Goal: Task Accomplishment & Management: Manage account settings

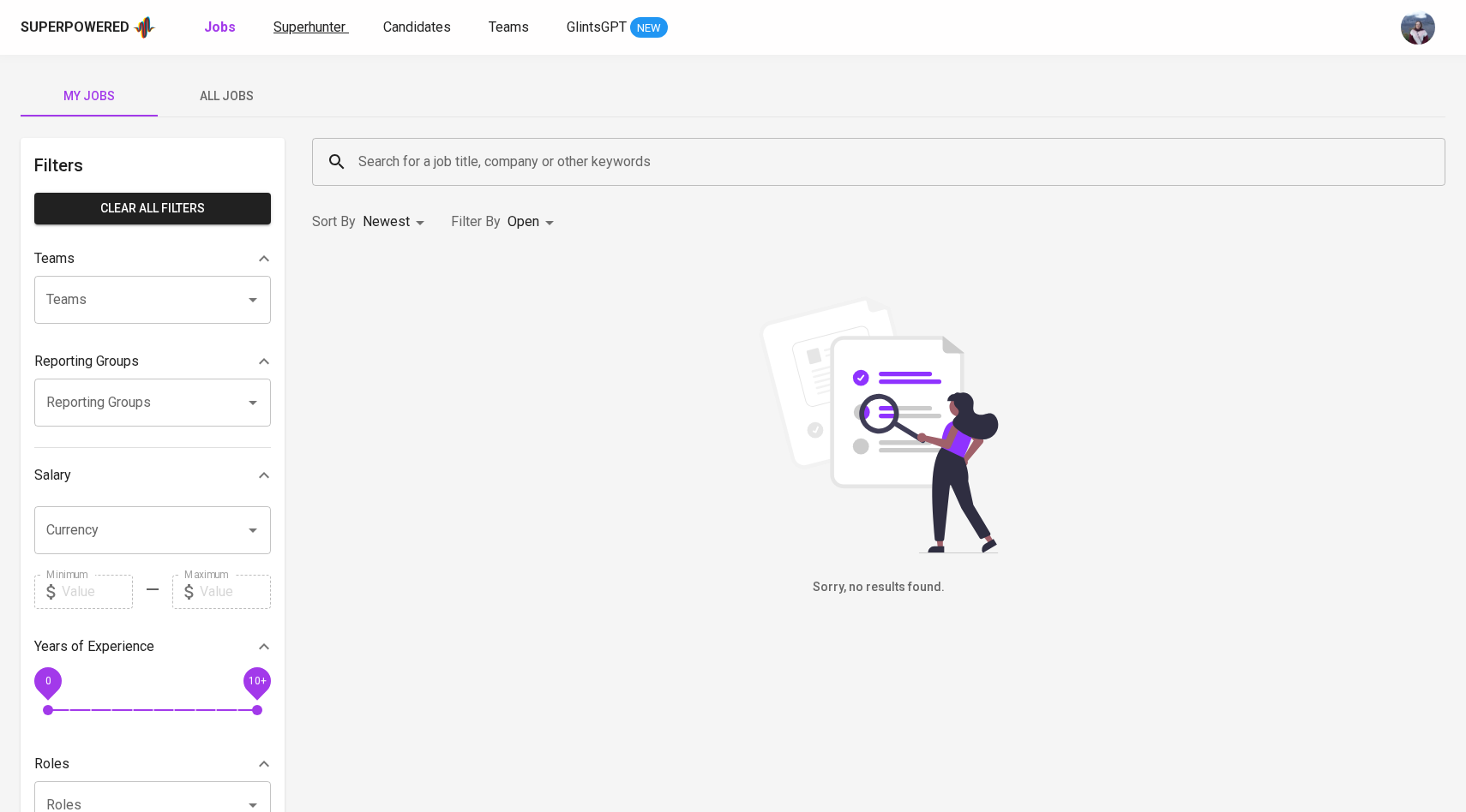
click at [336, 28] on span "Superhunter" at bounding box center [309, 27] width 72 height 16
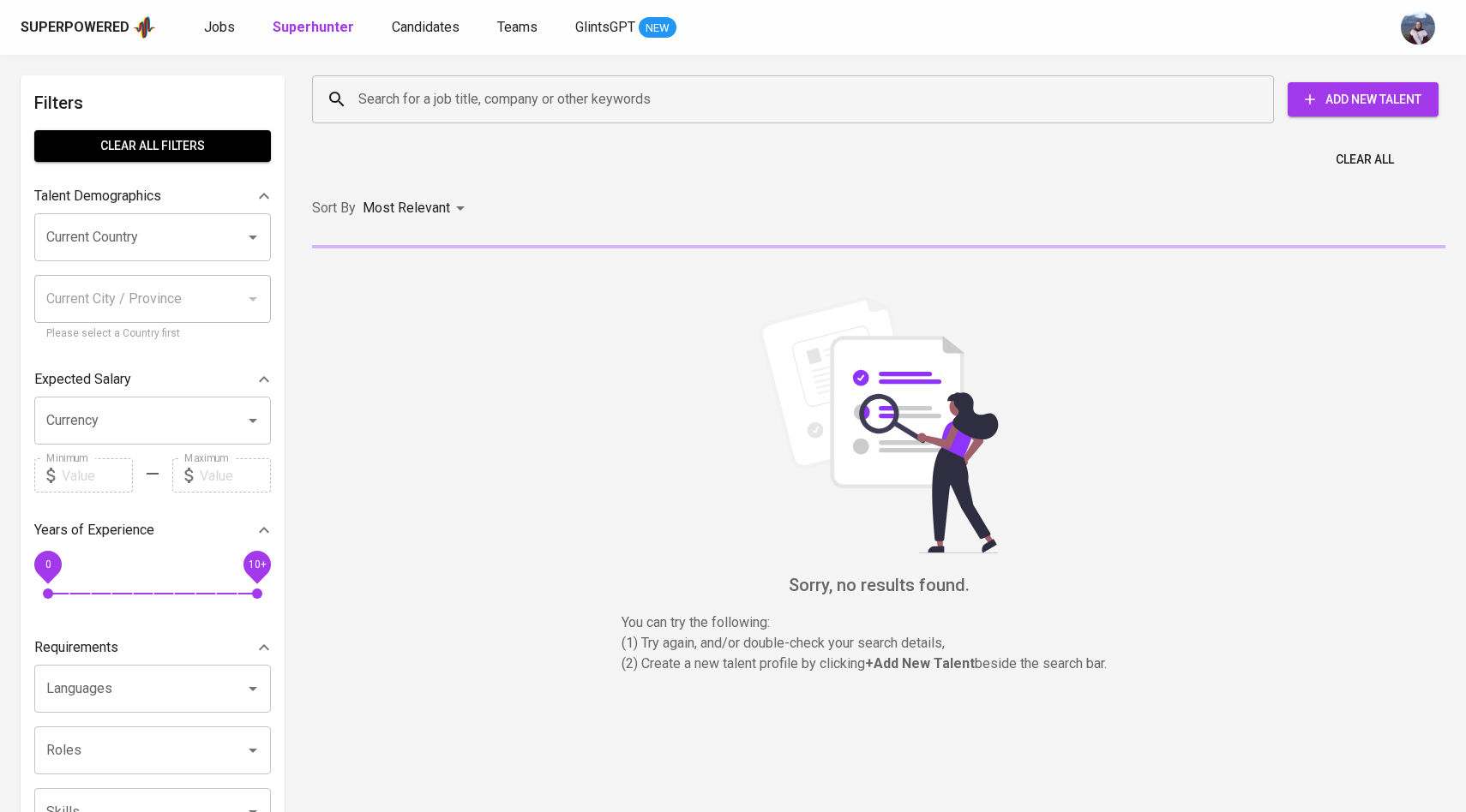
click at [407, 87] on input "Search for a job title, company or other keywords" at bounding box center [797, 100] width 886 height 33
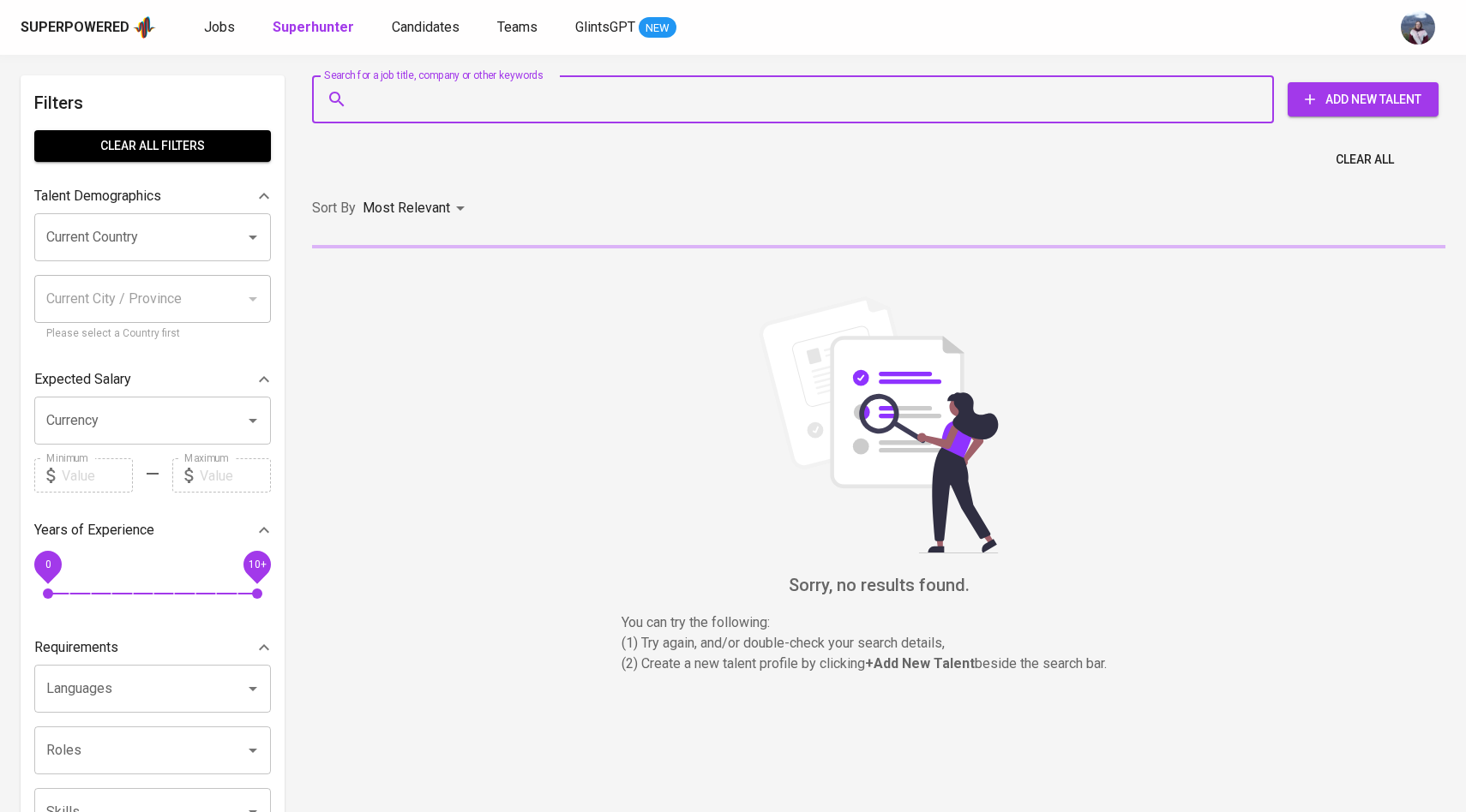
paste input "[EMAIL_ADDRESS][DOMAIN_NAME]"
type input "[EMAIL_ADDRESS][DOMAIN_NAME]"
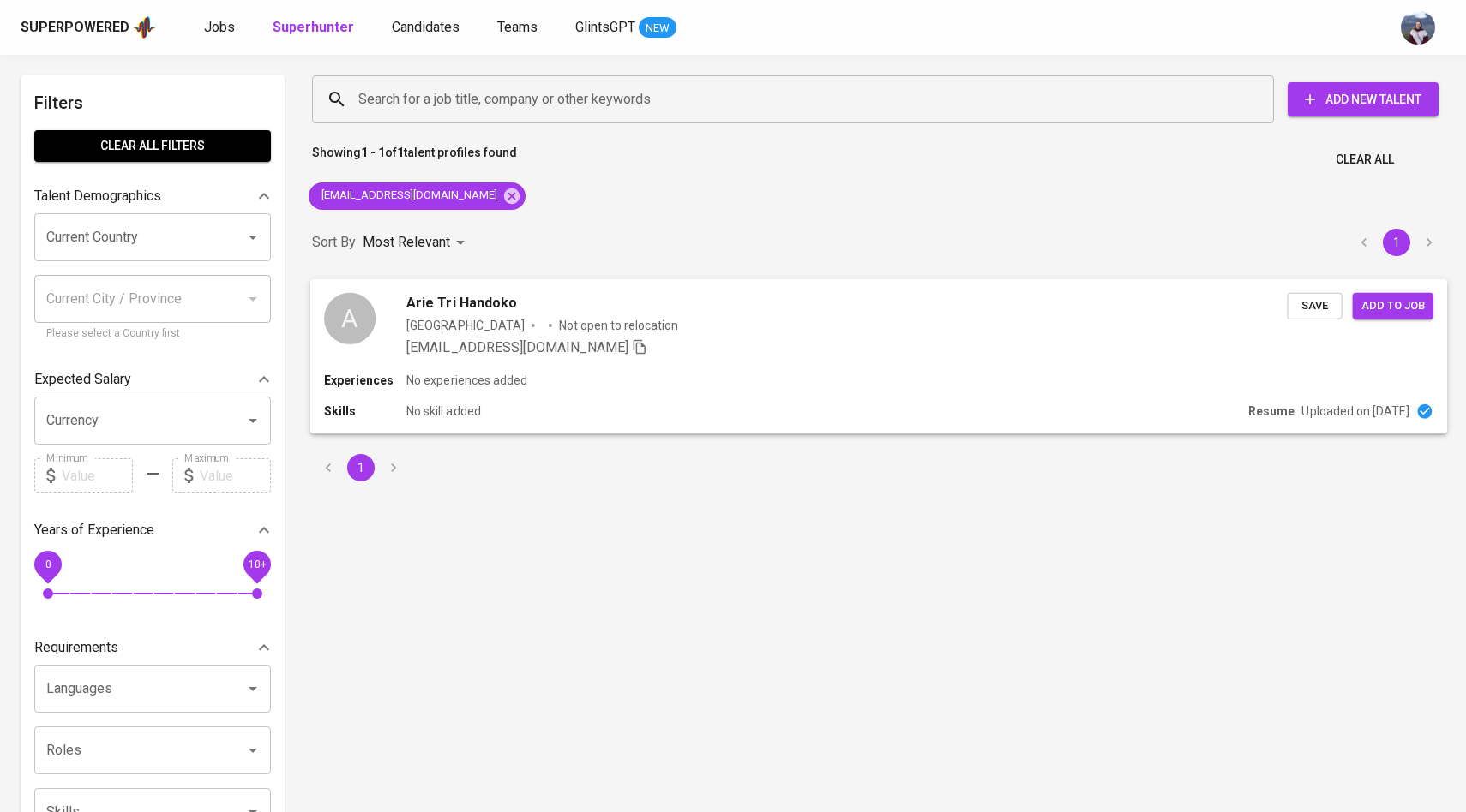
click at [370, 317] on div "A" at bounding box center [350, 318] width 52 height 52
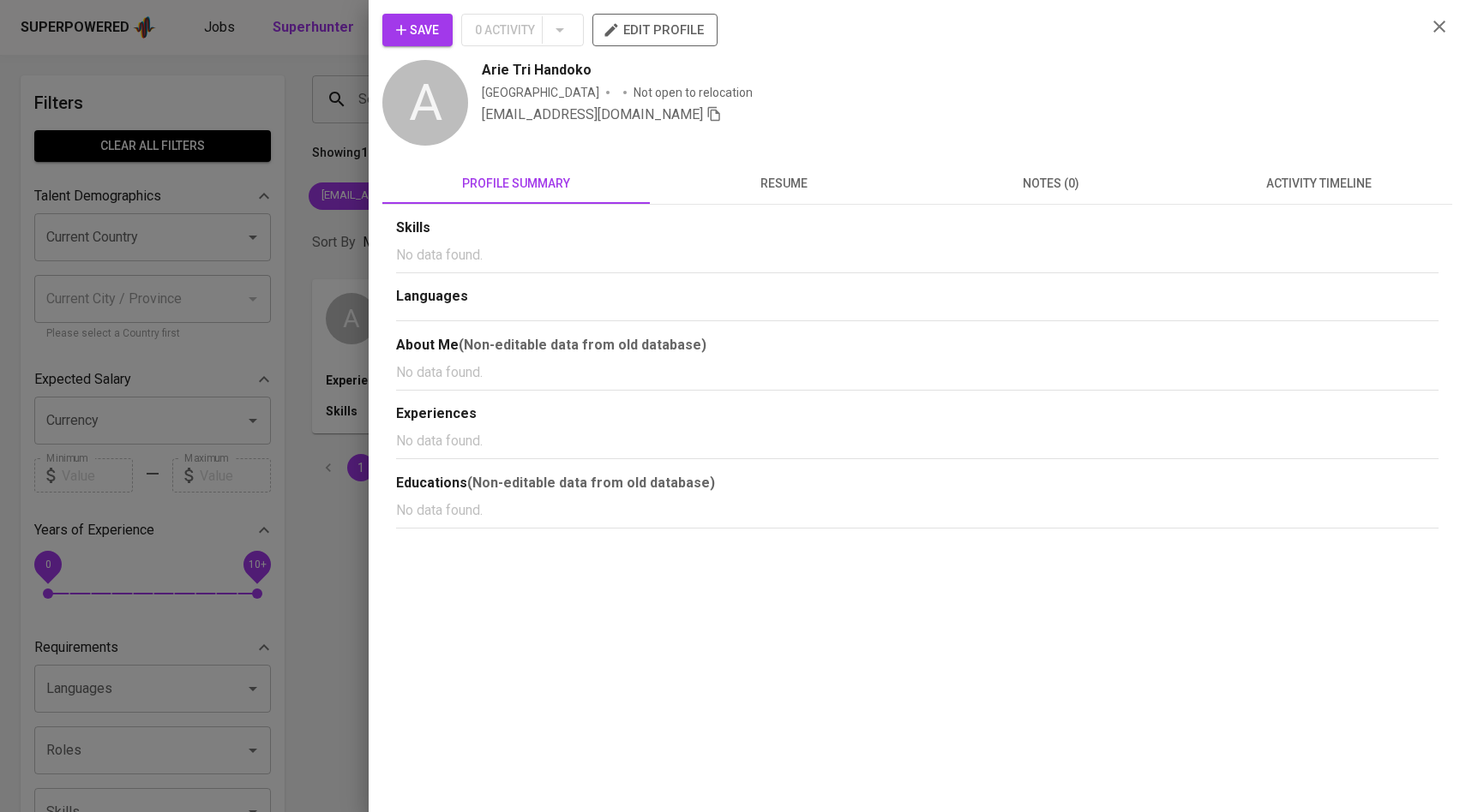
click at [1303, 178] on span "activity timeline" at bounding box center [1318, 183] width 247 height 22
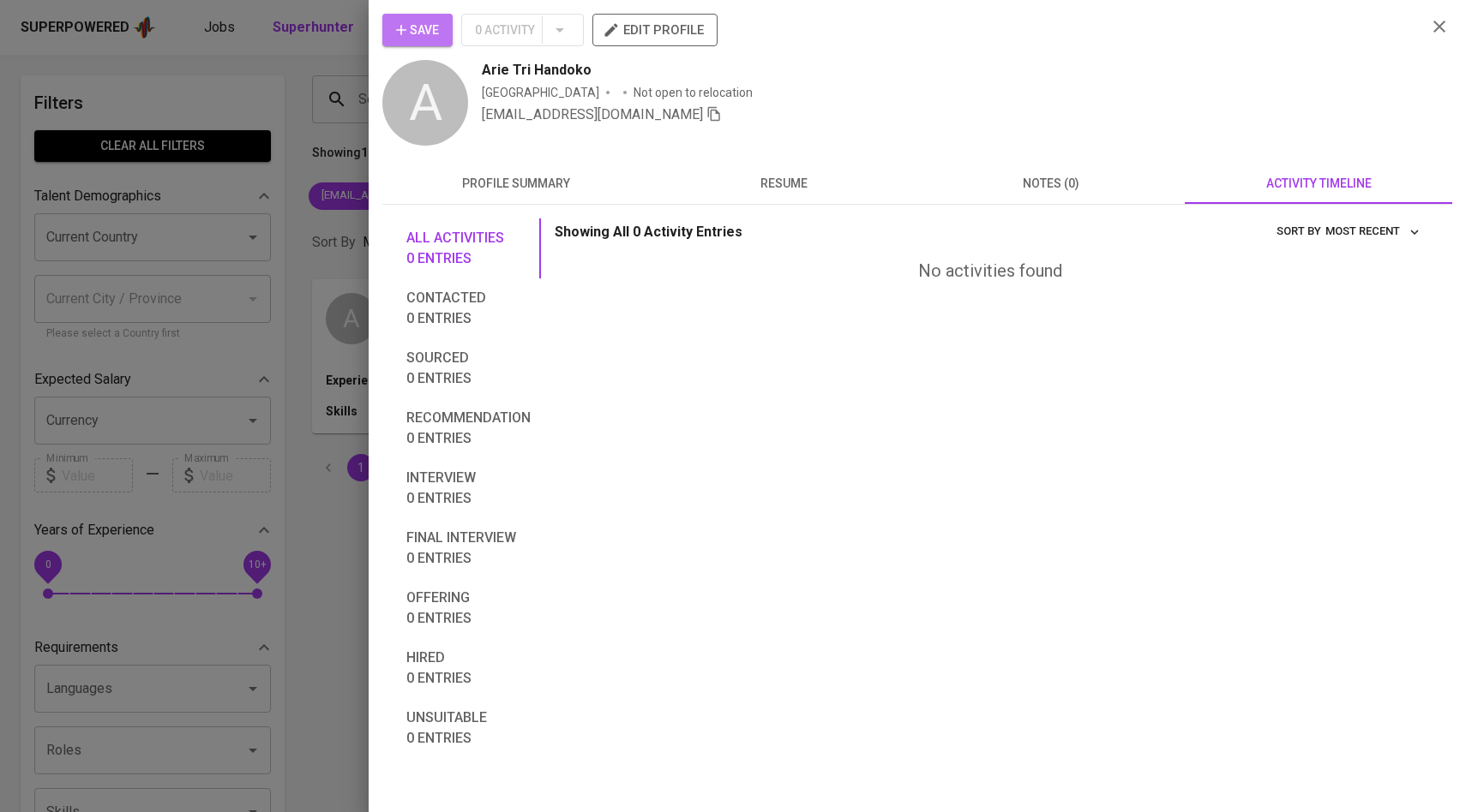
click at [448, 34] on button "Save" at bounding box center [418, 30] width 71 height 33
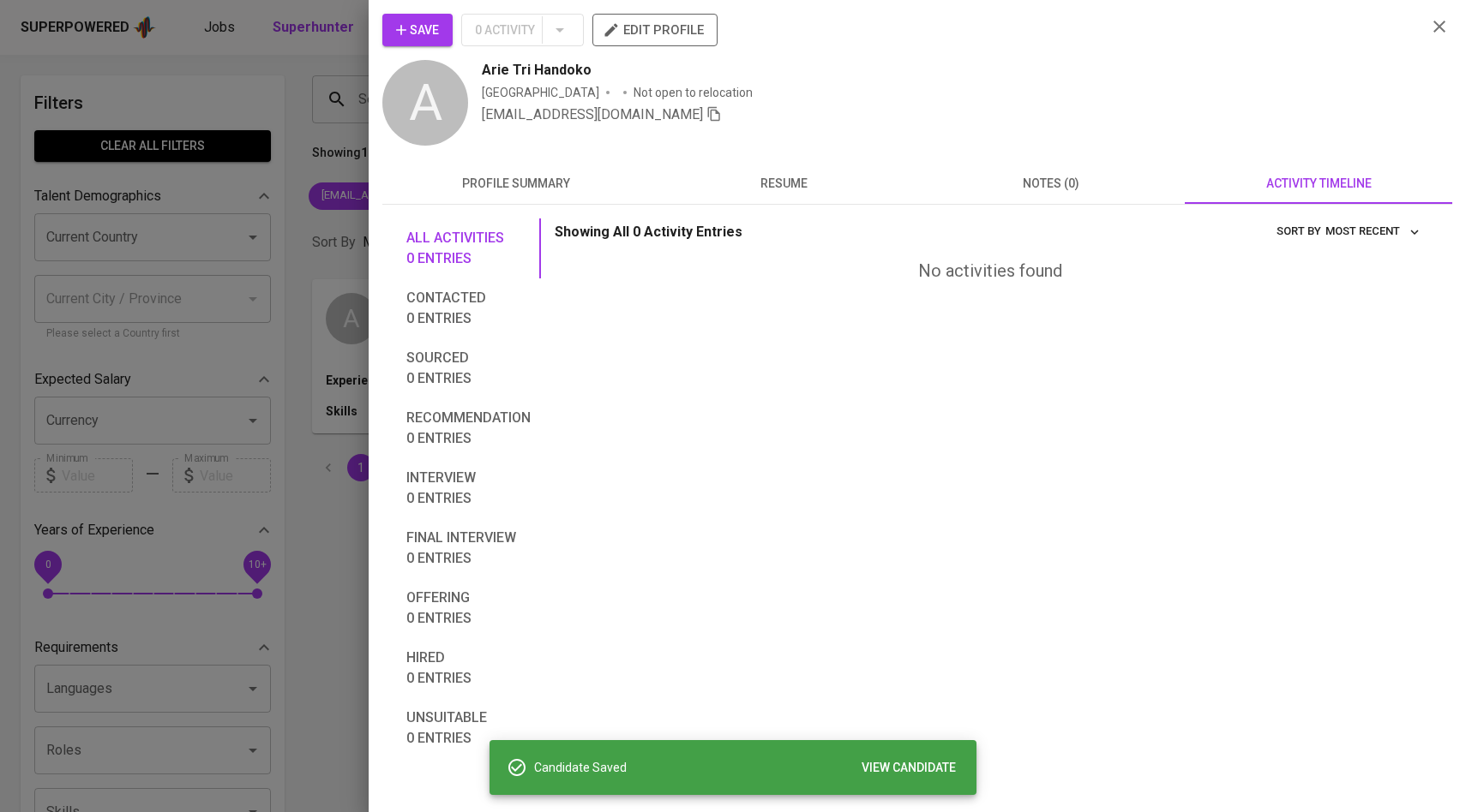
click at [254, 131] on div at bounding box center [733, 406] width 1466 height 812
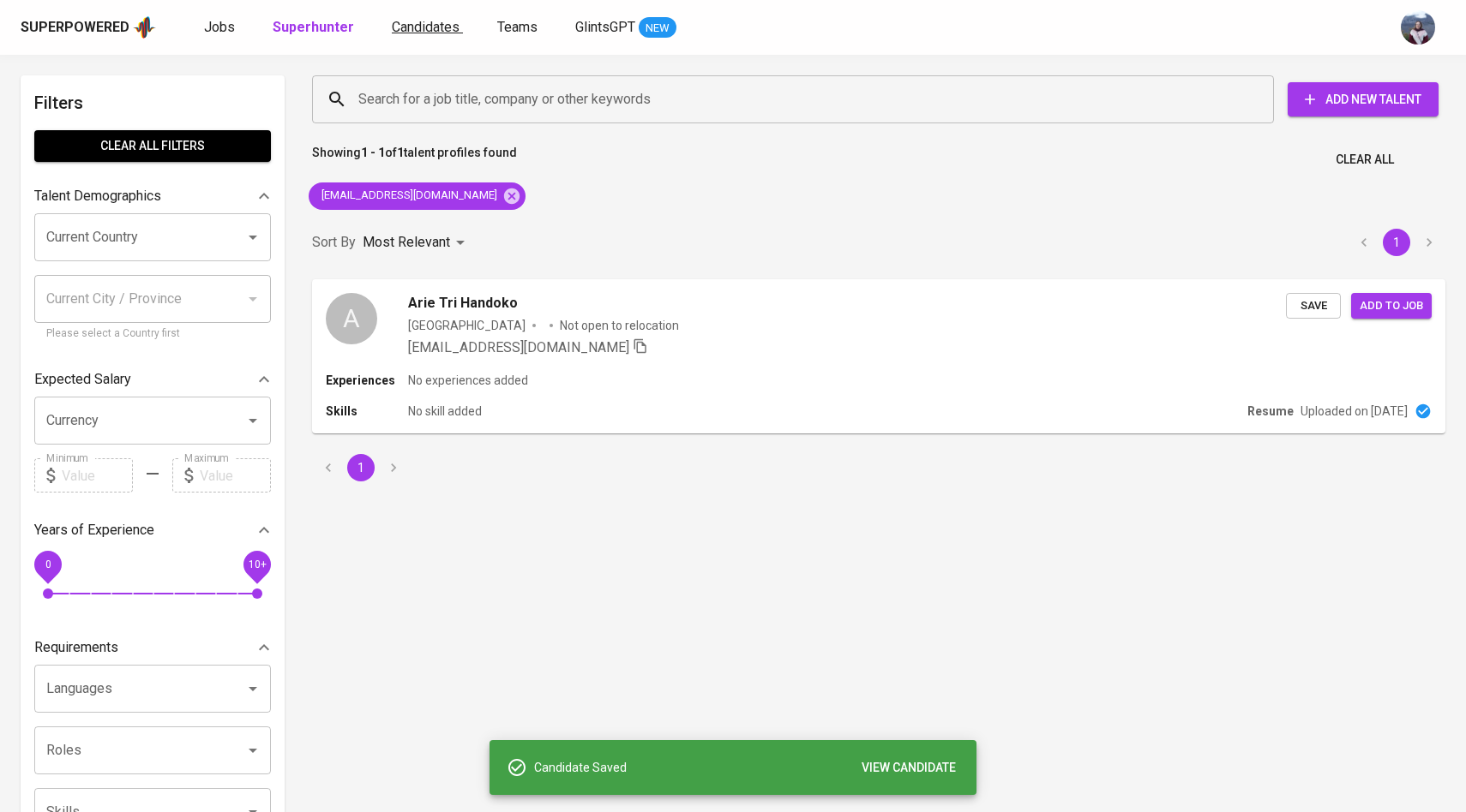
click at [430, 25] on span "Candidates" at bounding box center [426, 27] width 68 height 16
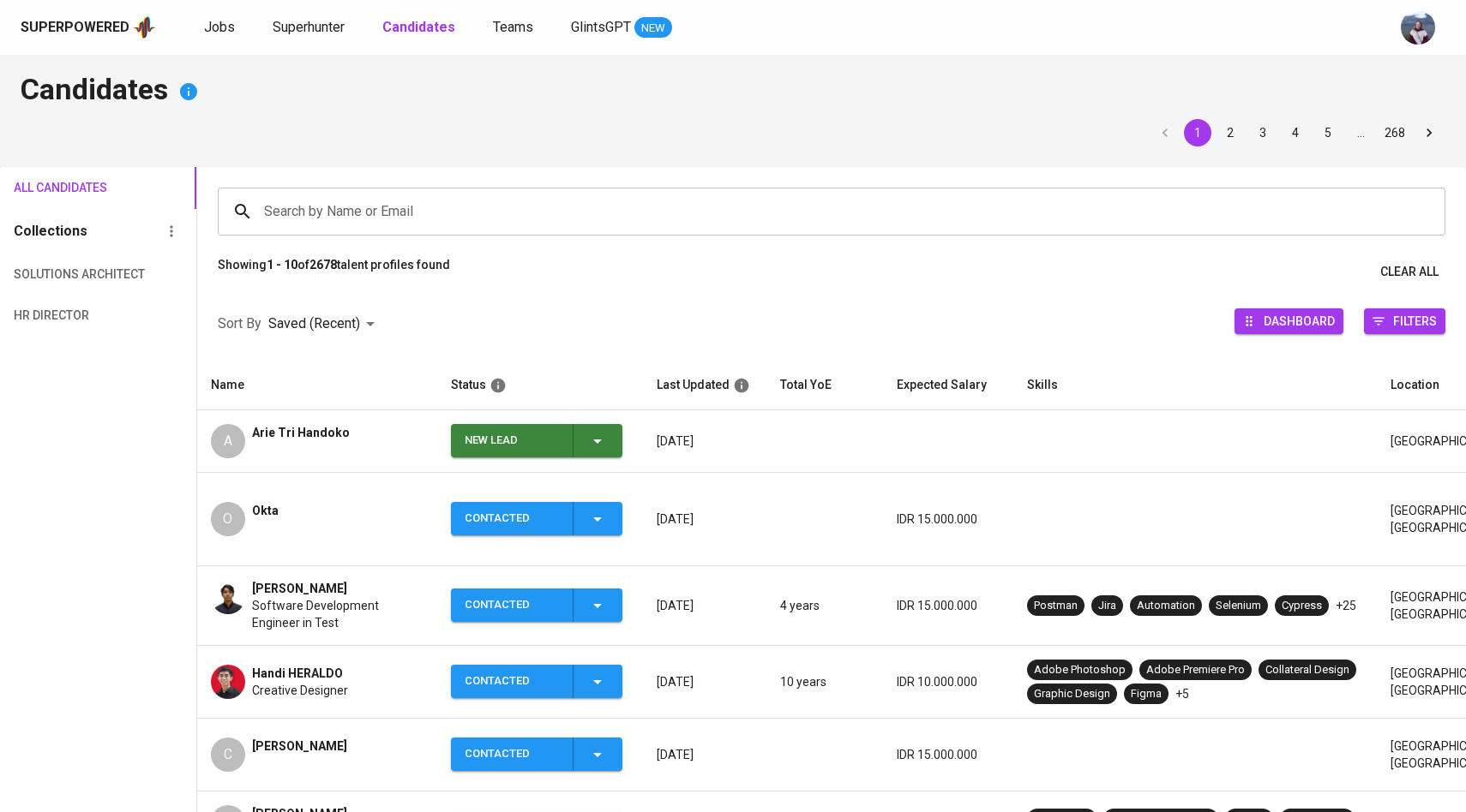
scroll to position [8, 0]
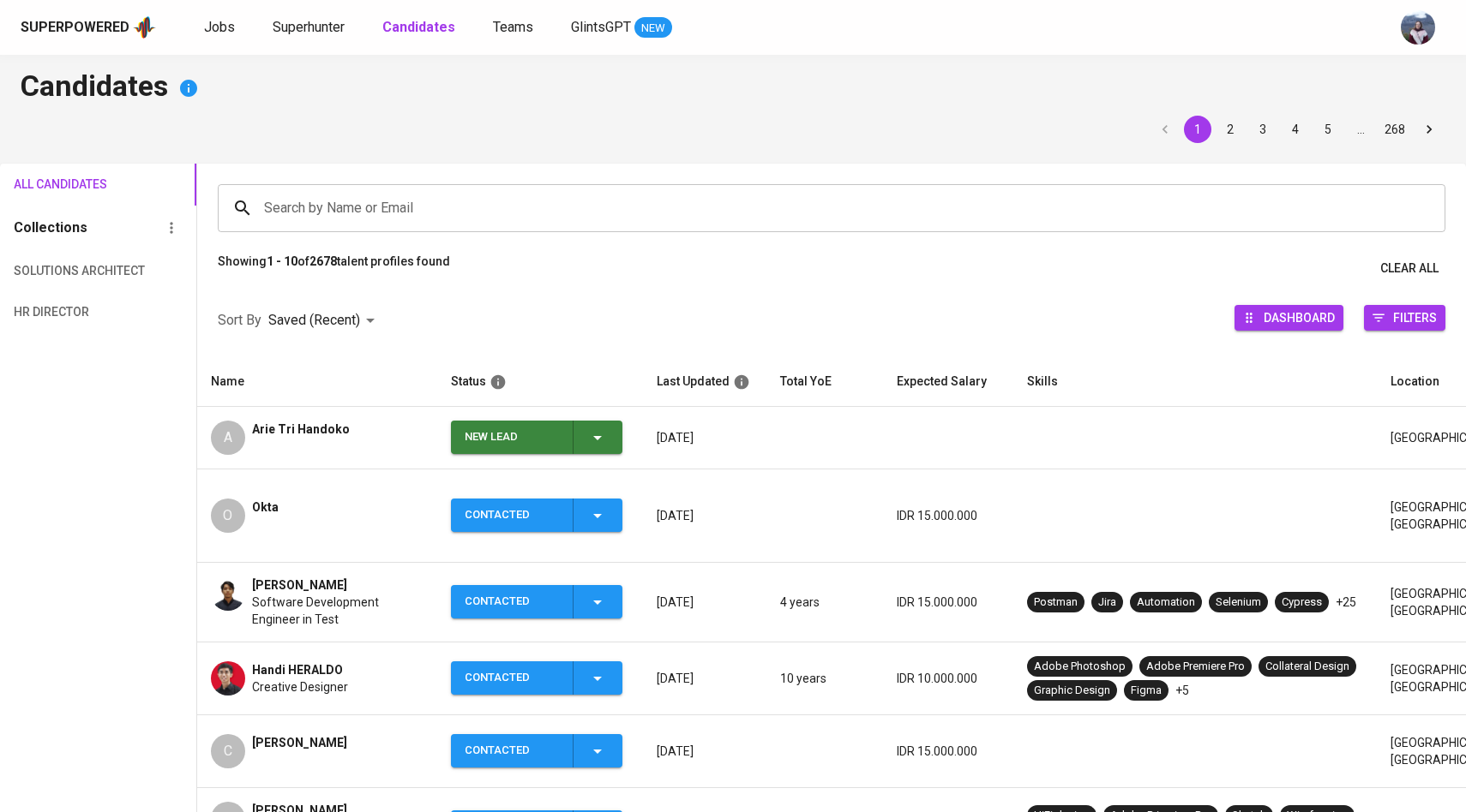
click at [603, 441] on icon "button" at bounding box center [598, 438] width 21 height 21
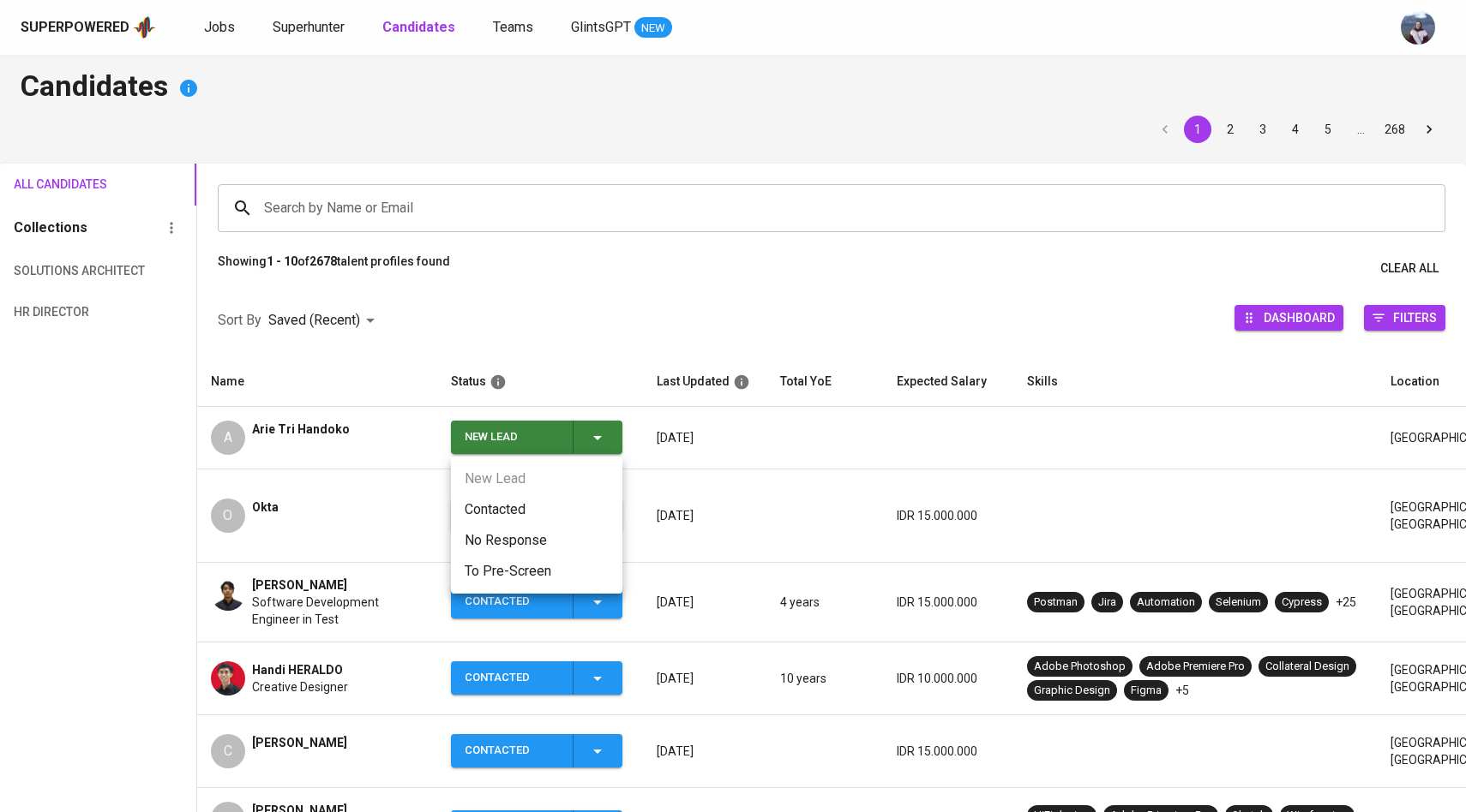
click at [501, 504] on li "Contacted" at bounding box center [536, 510] width 171 height 31
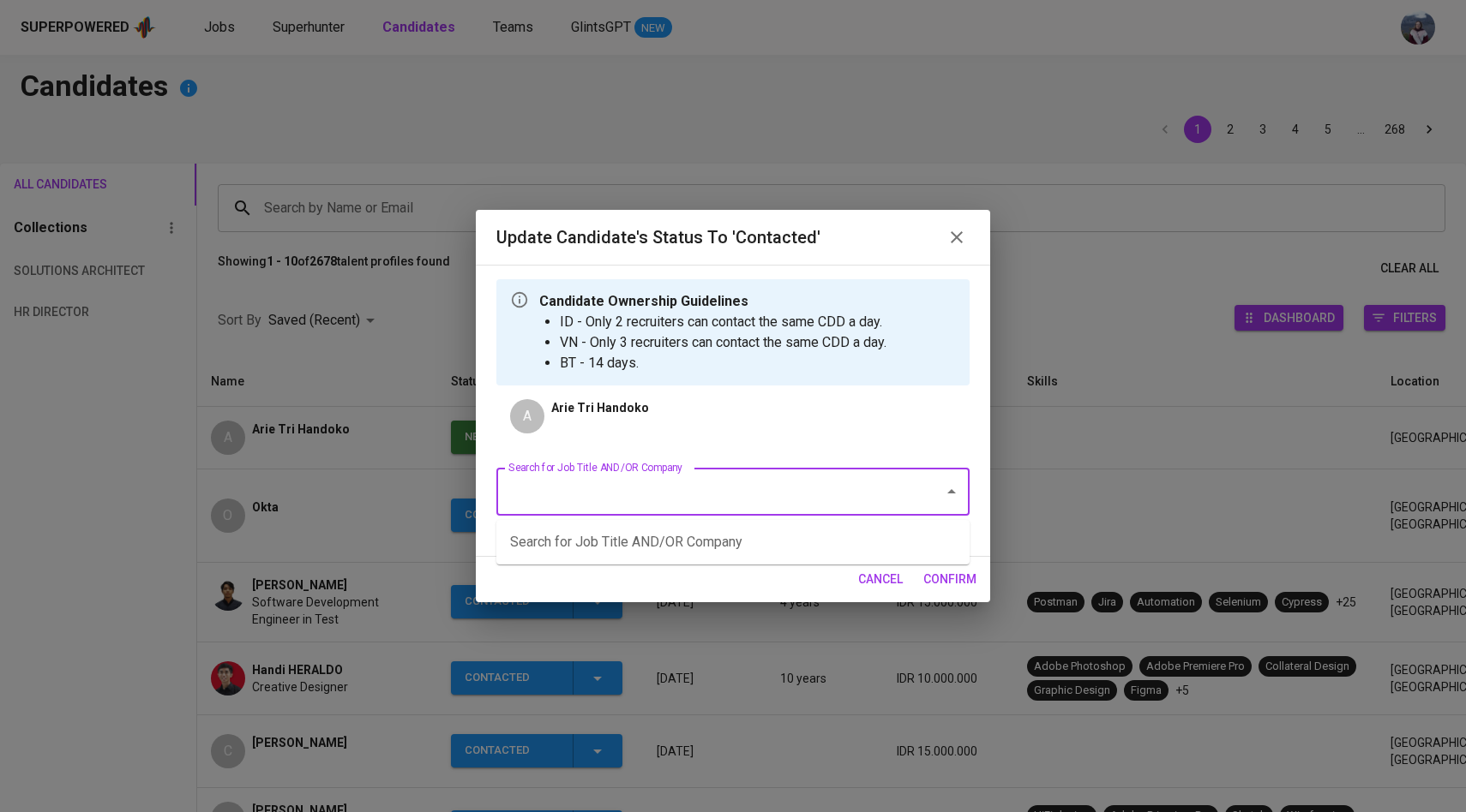
click at [573, 501] on input "Search for Job Title AND/OR Company" at bounding box center [709, 492] width 410 height 33
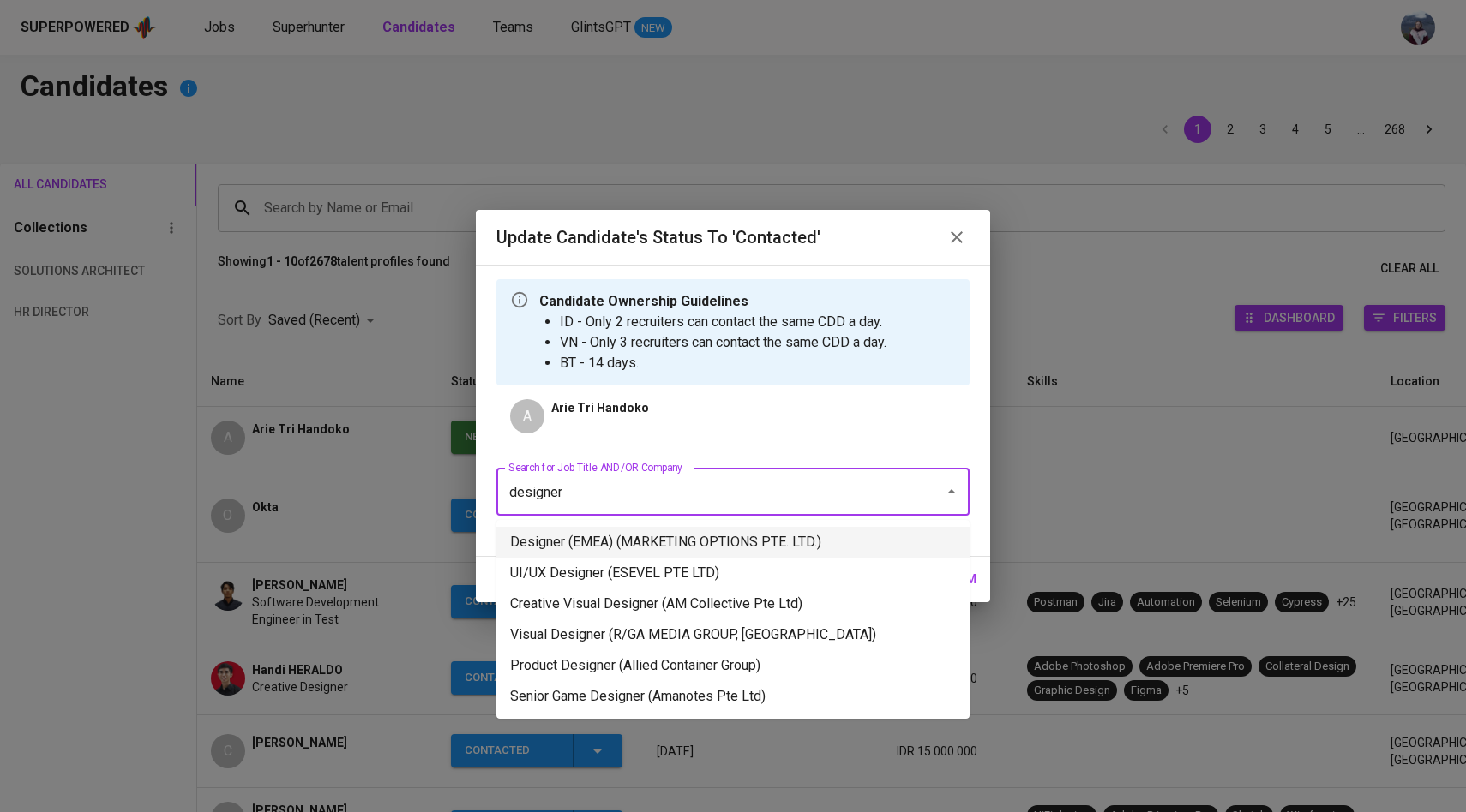
click at [591, 546] on li "Designer (EMEA) (MARKETING OPTIONS PTE. LTD.)" at bounding box center [732, 542] width 473 height 31
type input "designer"
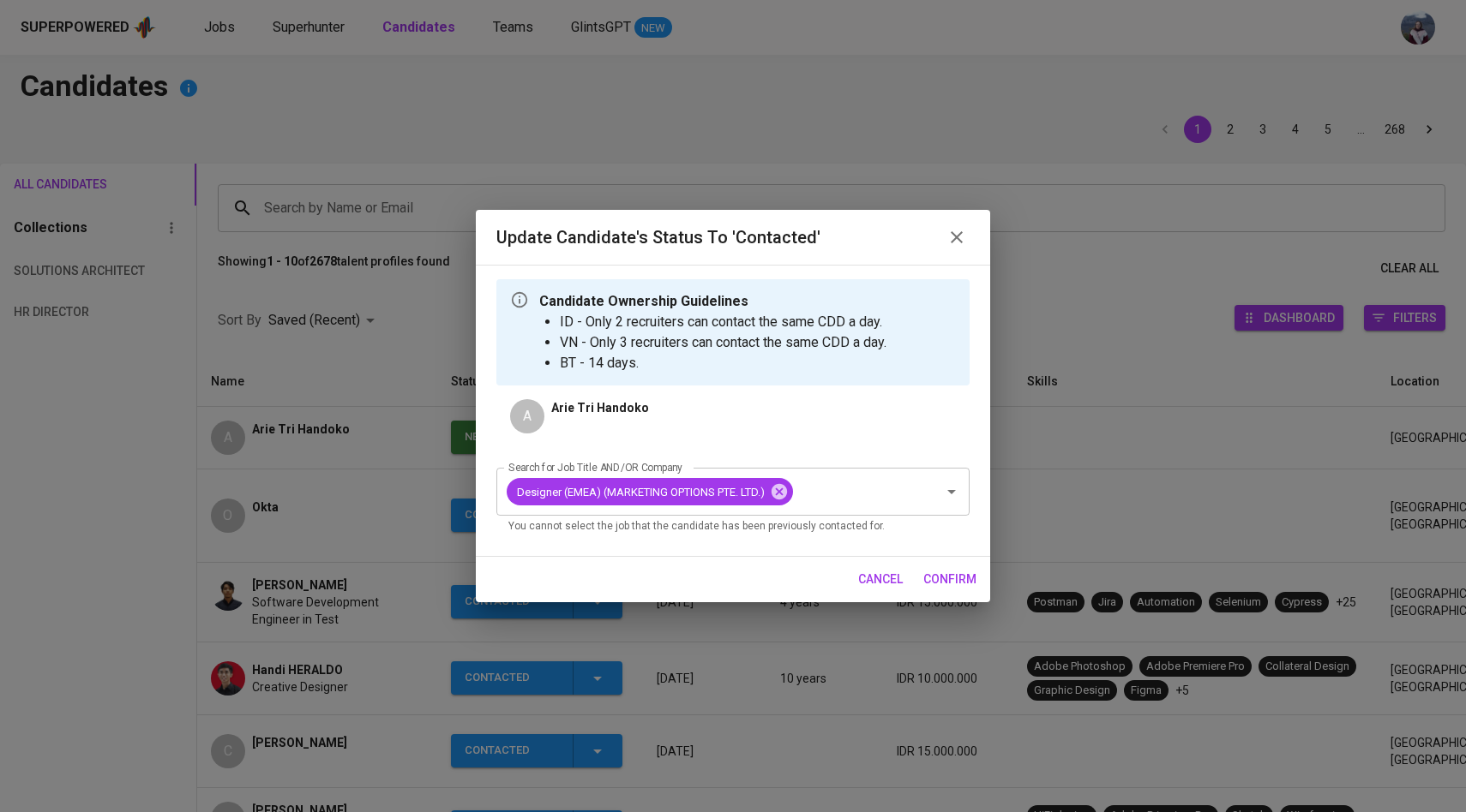
click at [955, 568] on button "confirm" at bounding box center [950, 580] width 67 height 32
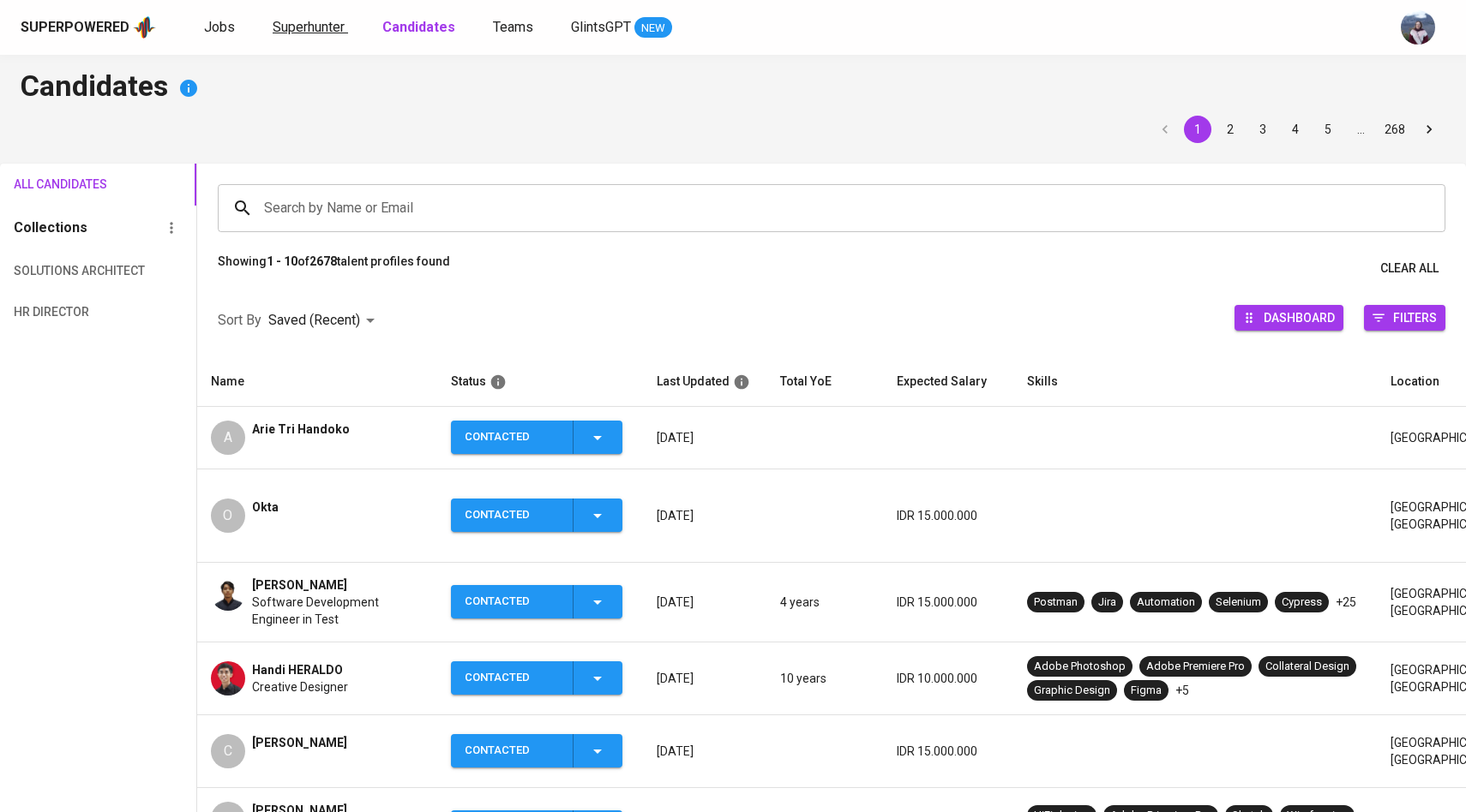
click at [342, 24] on span "Superhunter" at bounding box center [308, 27] width 72 height 16
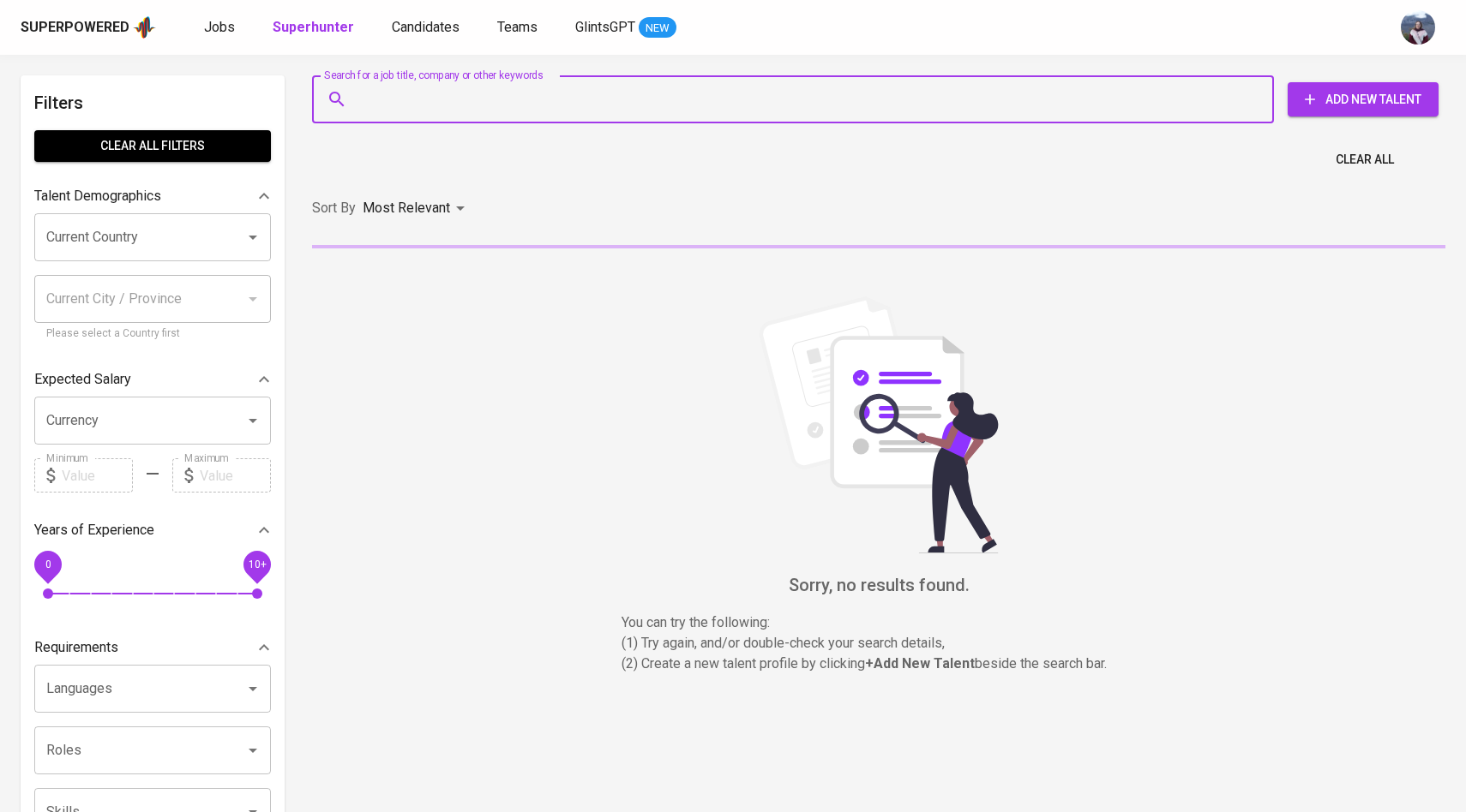
click at [421, 93] on input "Search for a job title, company or other keywords" at bounding box center [797, 100] width 886 height 33
paste input "[EMAIL_ADDRESS][DOMAIN_NAME]"
type input "[EMAIL_ADDRESS][DOMAIN_NAME]"
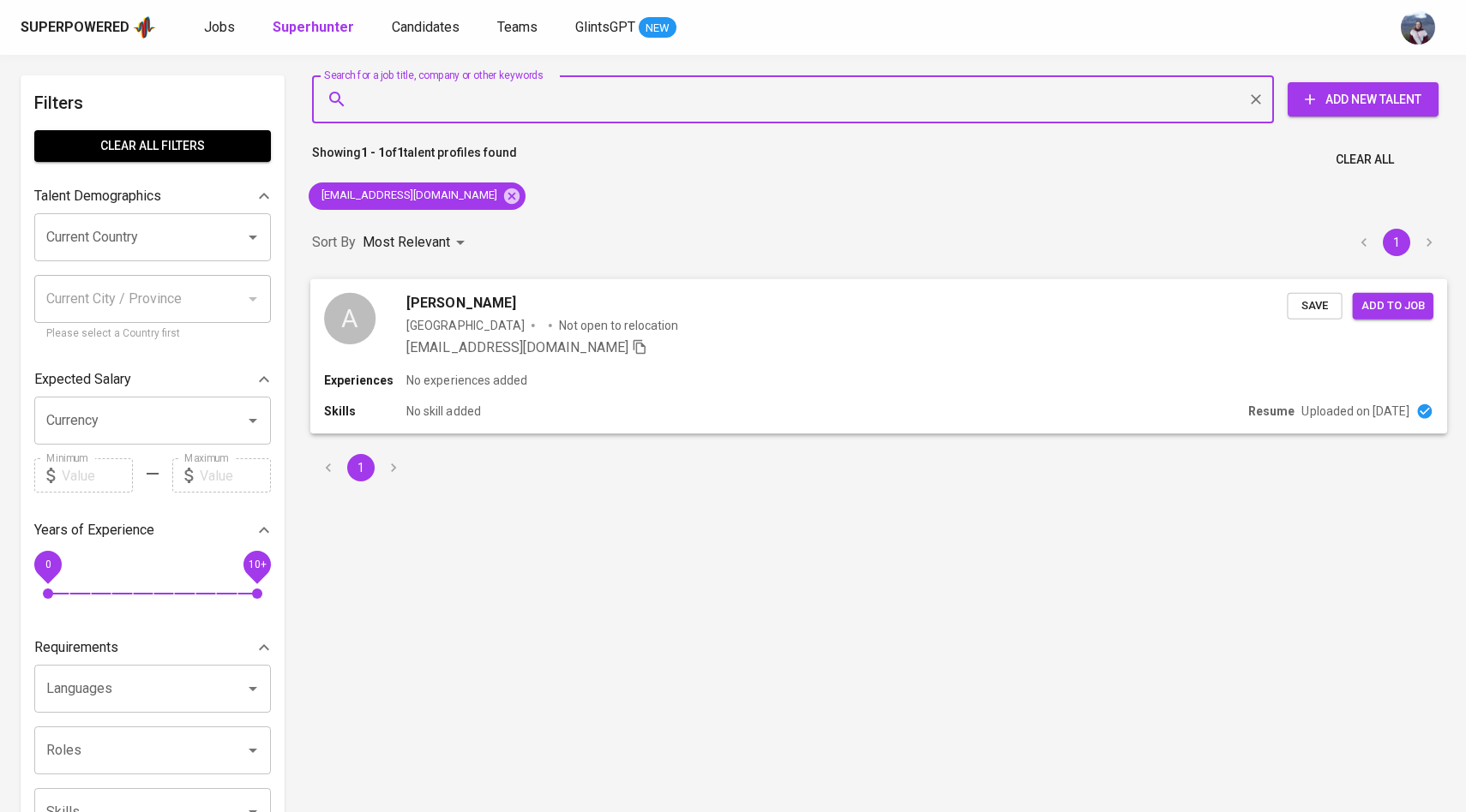
click at [368, 324] on div "A" at bounding box center [350, 318] width 52 height 52
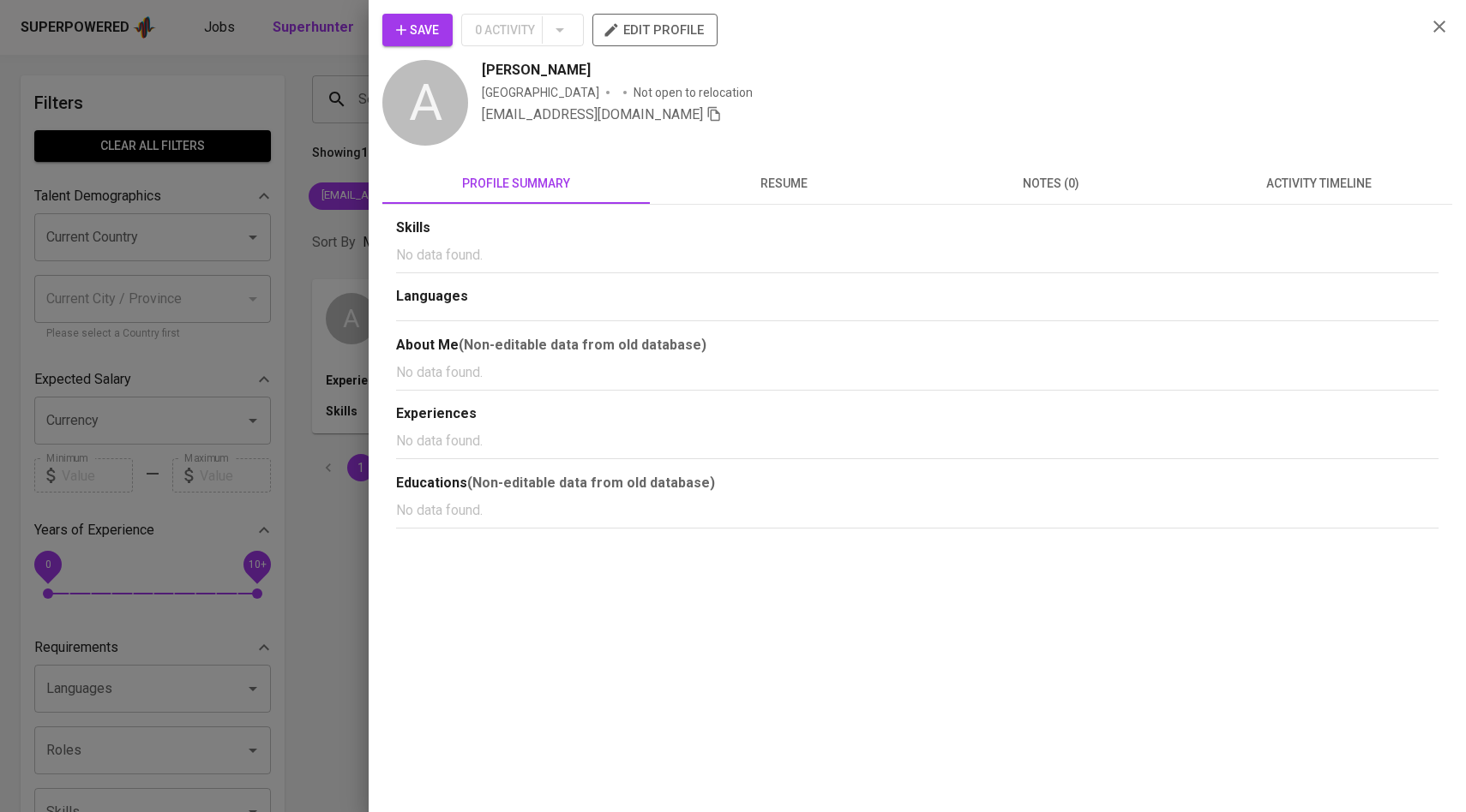
click at [1317, 183] on span "activity timeline" at bounding box center [1318, 183] width 247 height 22
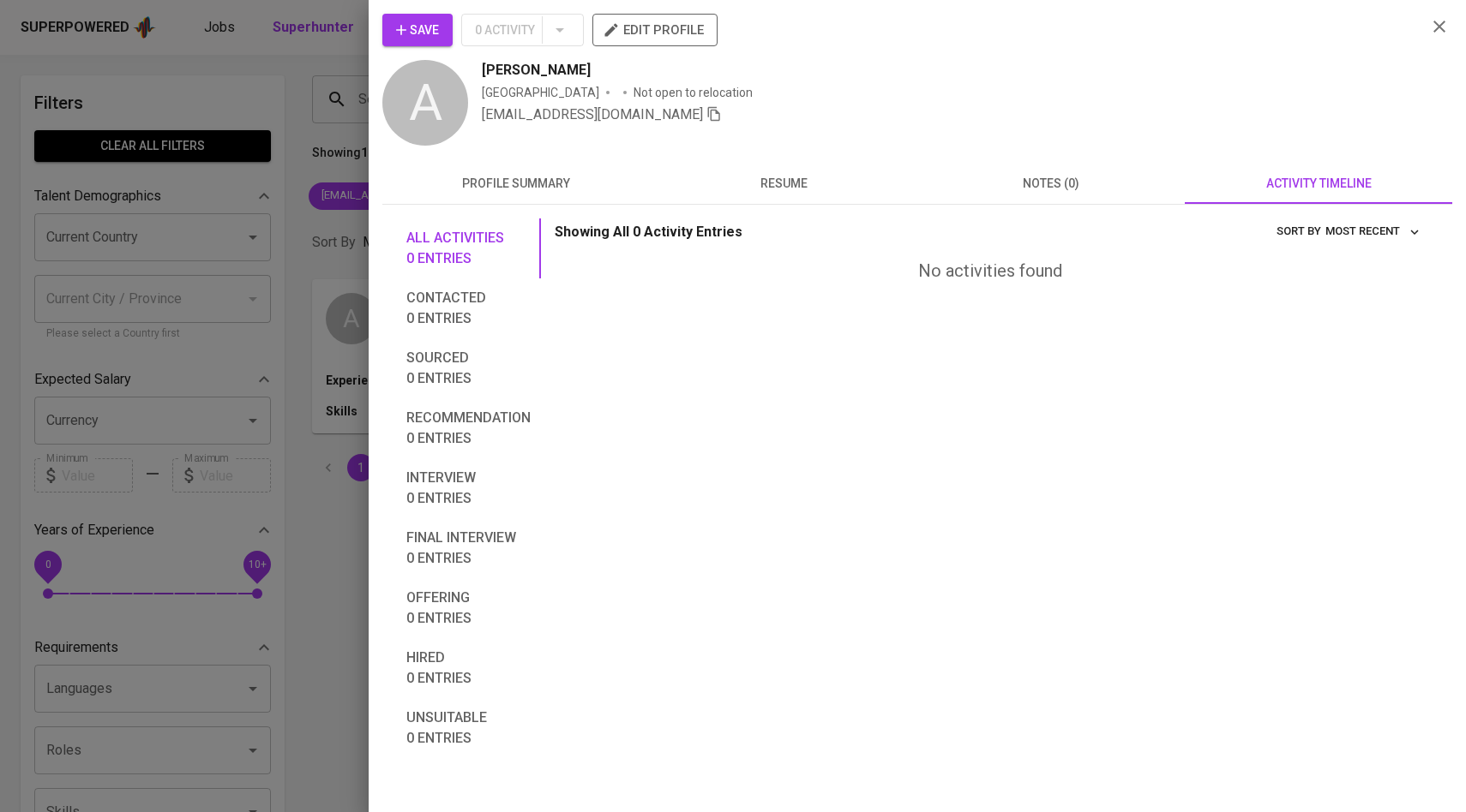
click at [432, 14] on button "Save" at bounding box center [418, 30] width 71 height 33
click at [258, 161] on div at bounding box center [733, 406] width 1466 height 812
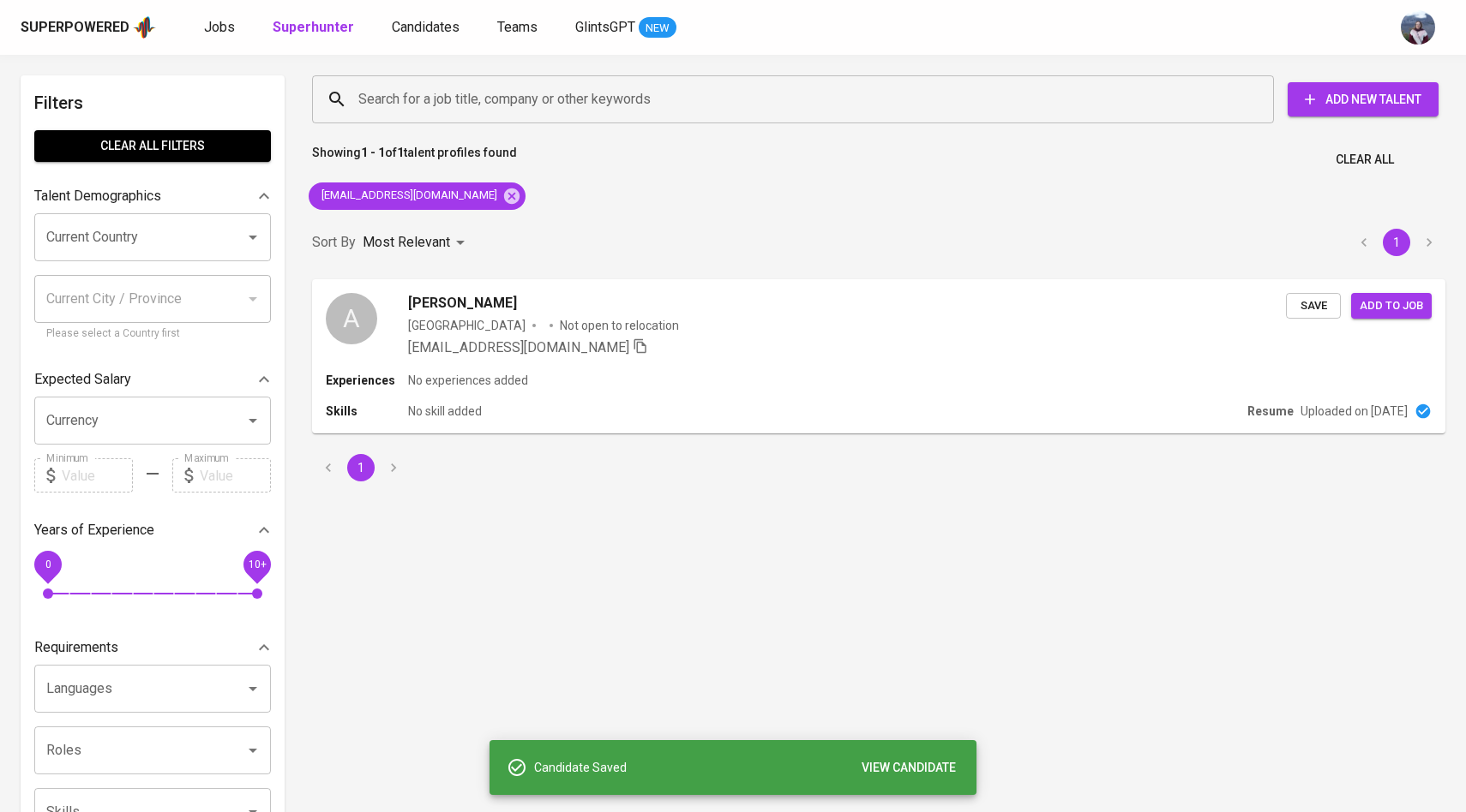
click at [426, 40] on div "Superpowered Jobs Superhunter Candidates Teams GlintsGPT NEW" at bounding box center [705, 28] width 1370 height 26
click at [426, 26] on span "Candidates" at bounding box center [426, 27] width 68 height 16
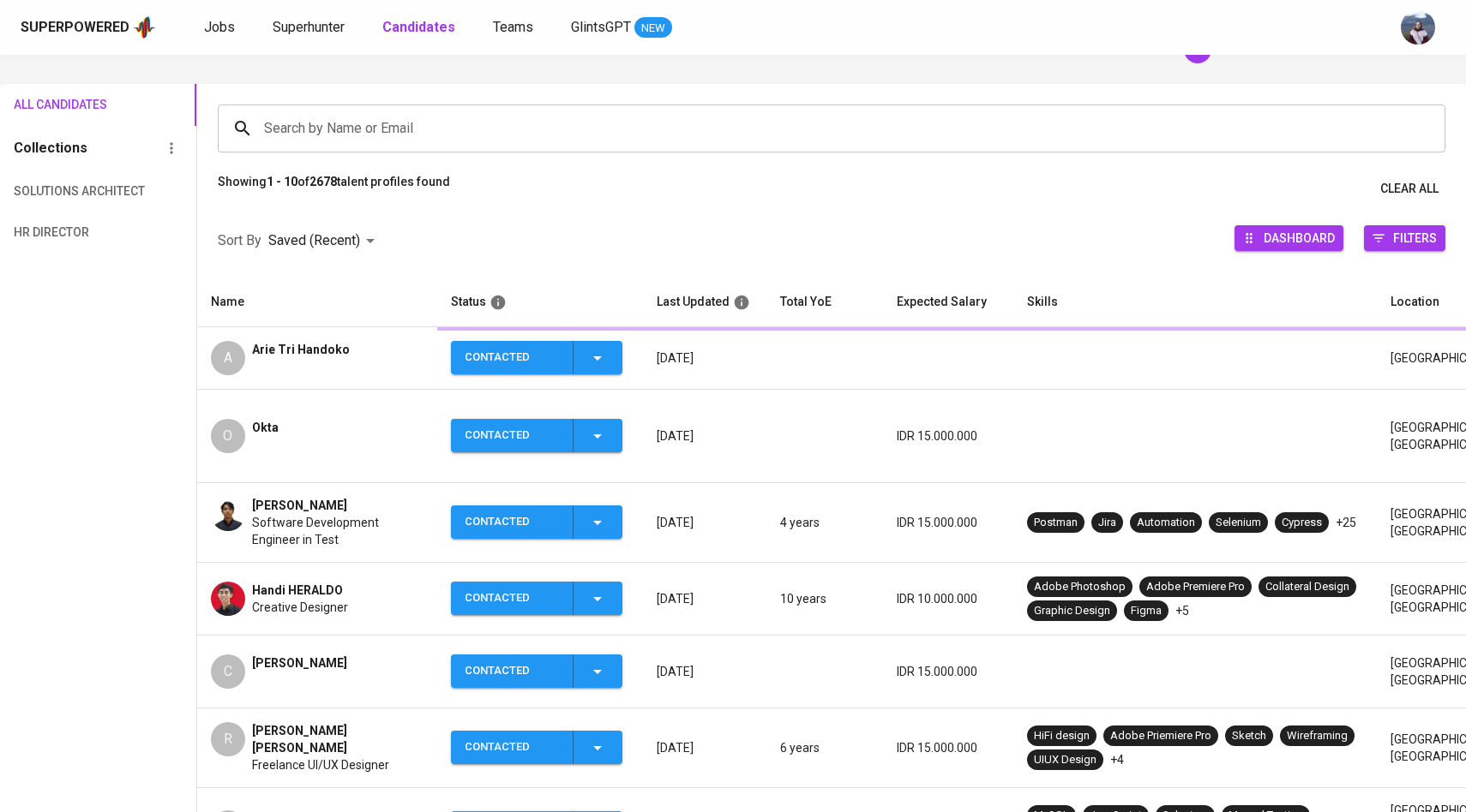
scroll to position [99, 0]
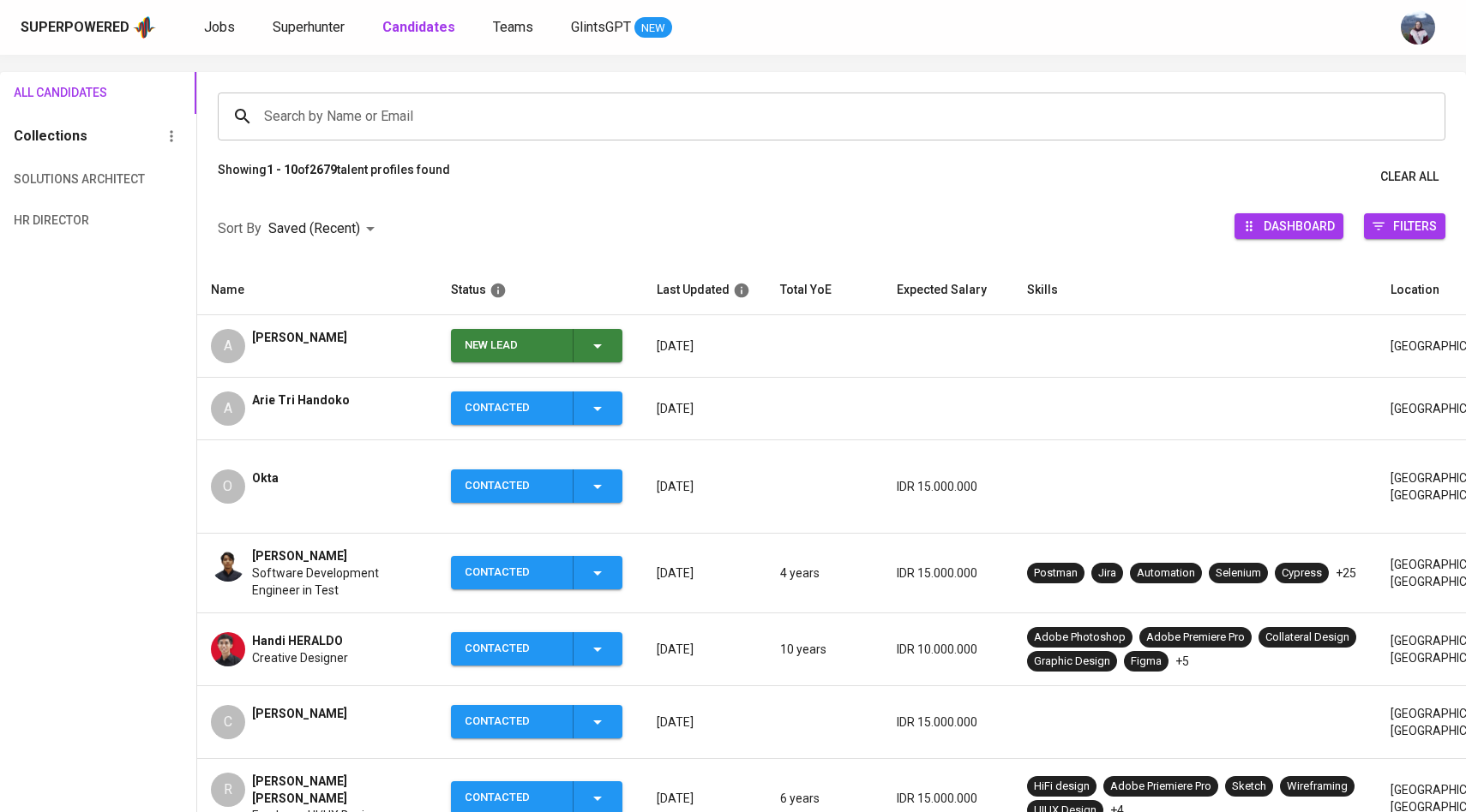
click at [591, 354] on icon "button" at bounding box center [598, 346] width 21 height 21
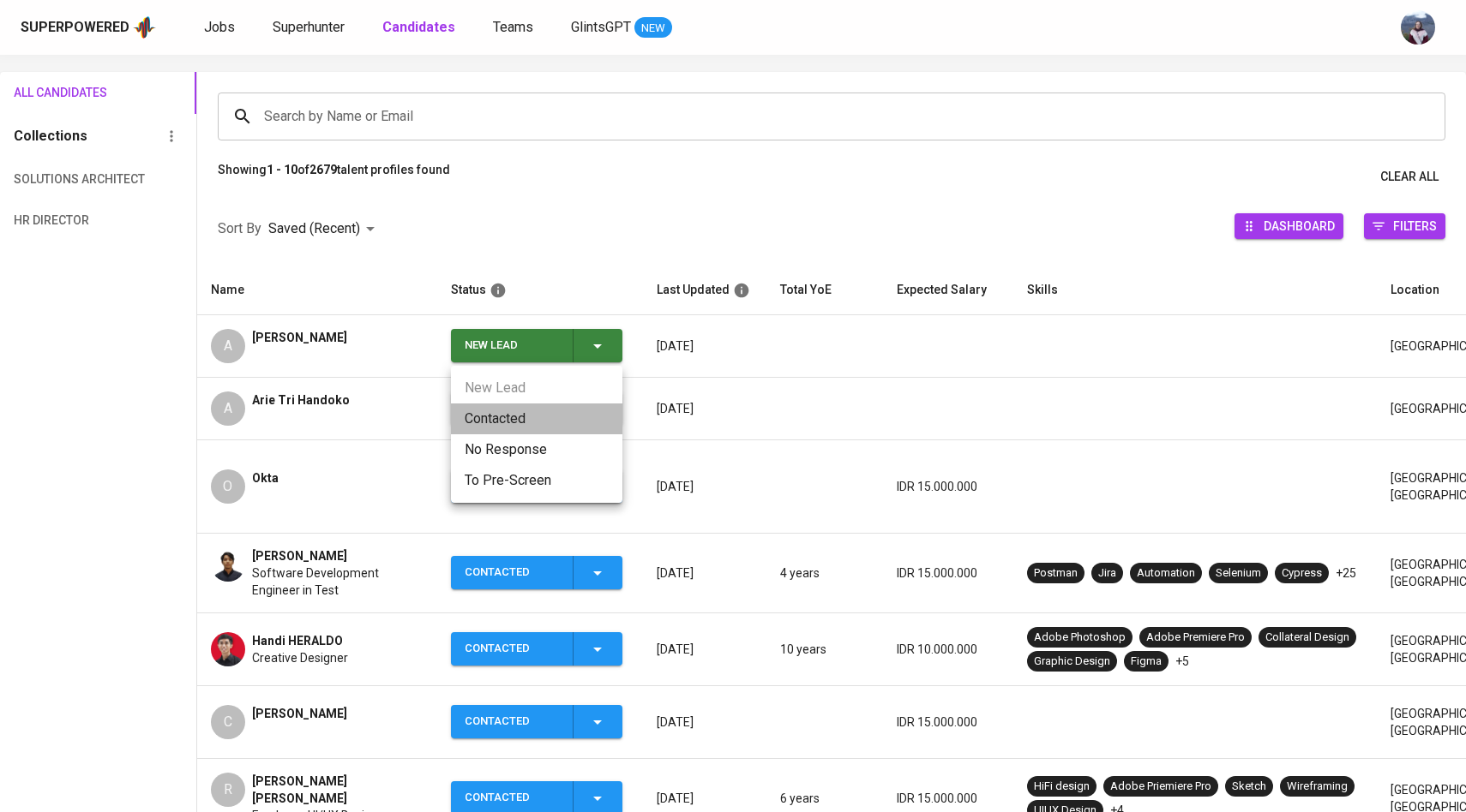
click at [518, 427] on li "Contacted" at bounding box center [536, 419] width 171 height 31
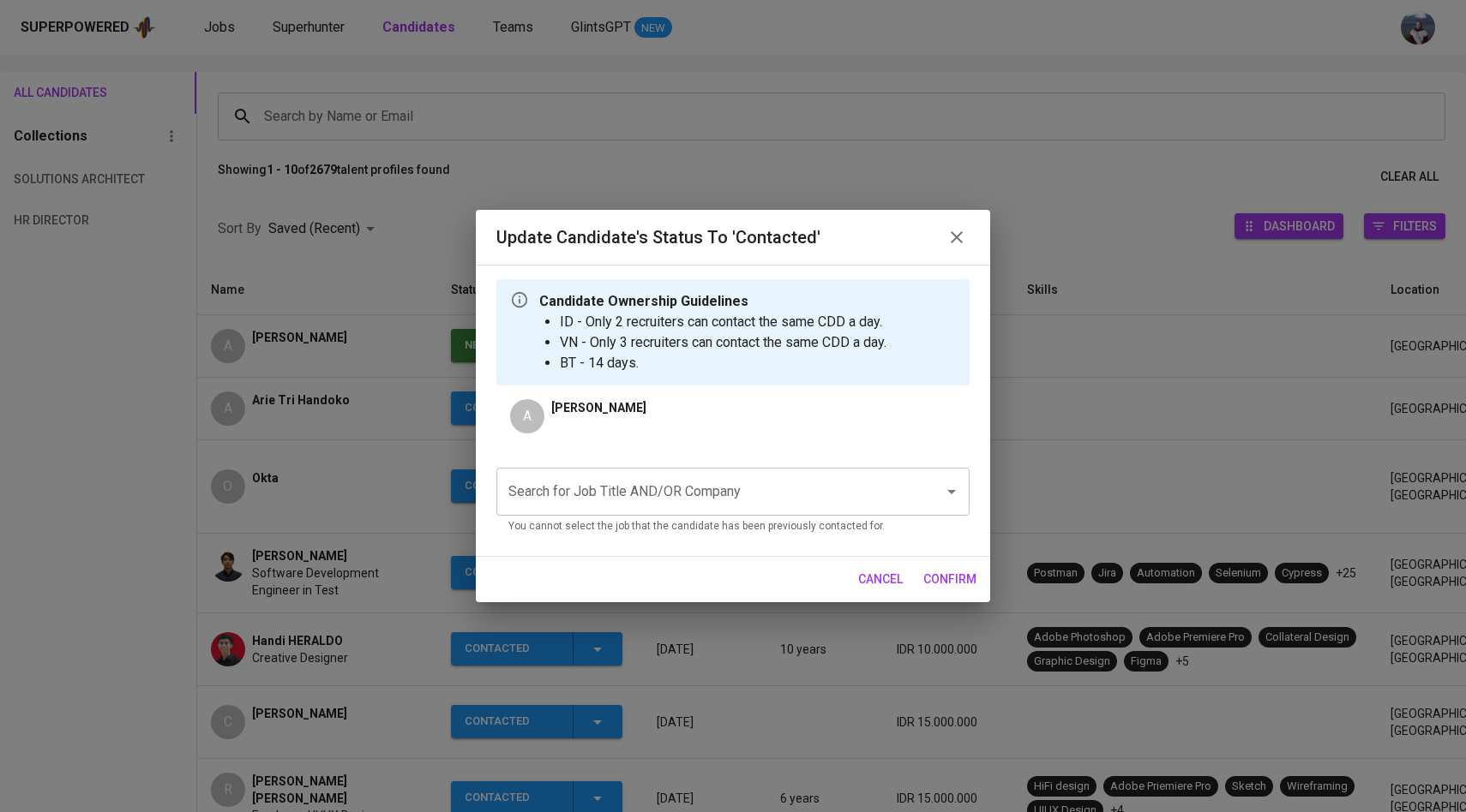
click at [587, 491] on input "Search for Job Title AND/OR Company" at bounding box center [709, 492] width 410 height 33
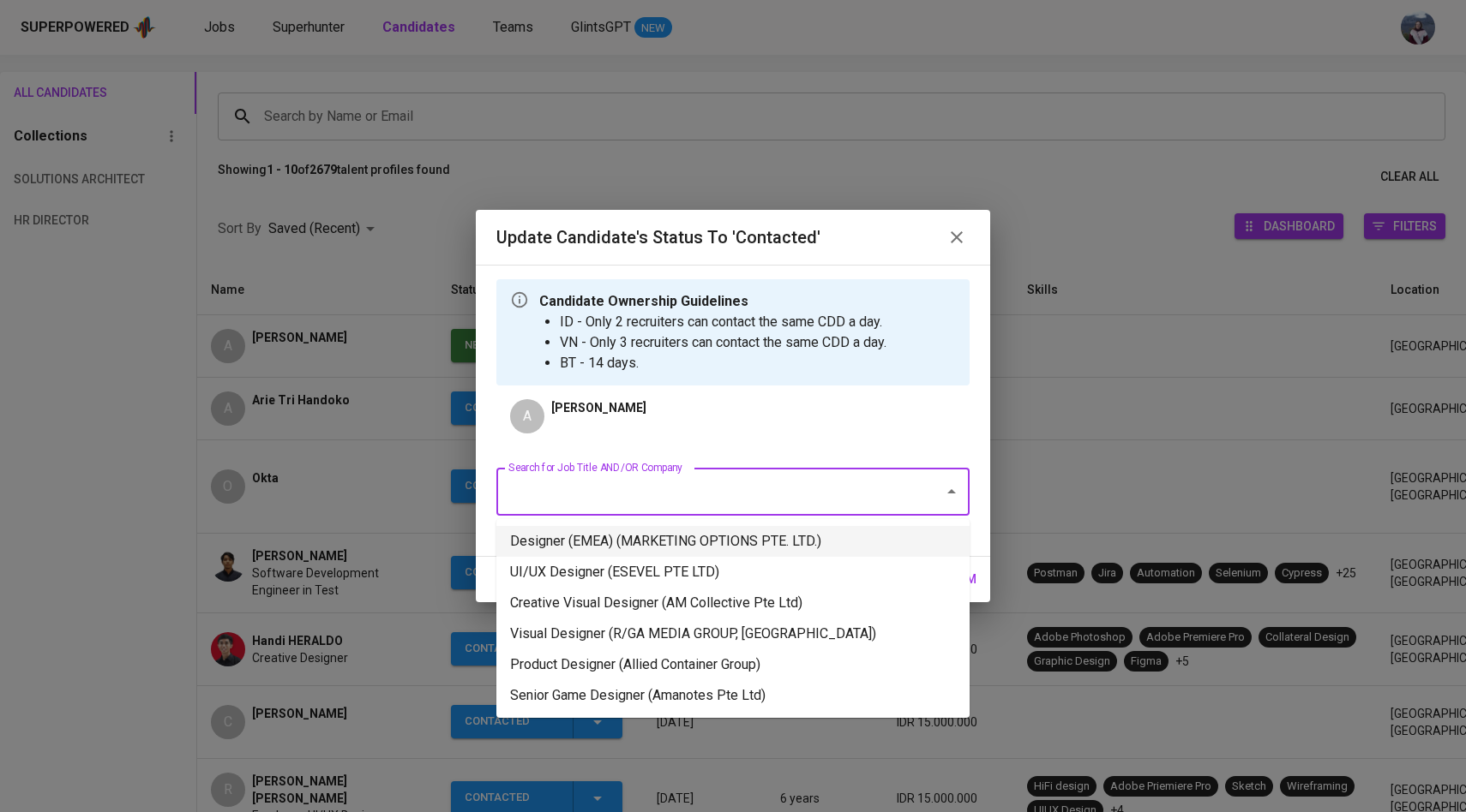
click at [599, 530] on li "Designer (EMEA) (MARKETING OPTIONS PTE. LTD.)" at bounding box center [732, 542] width 473 height 31
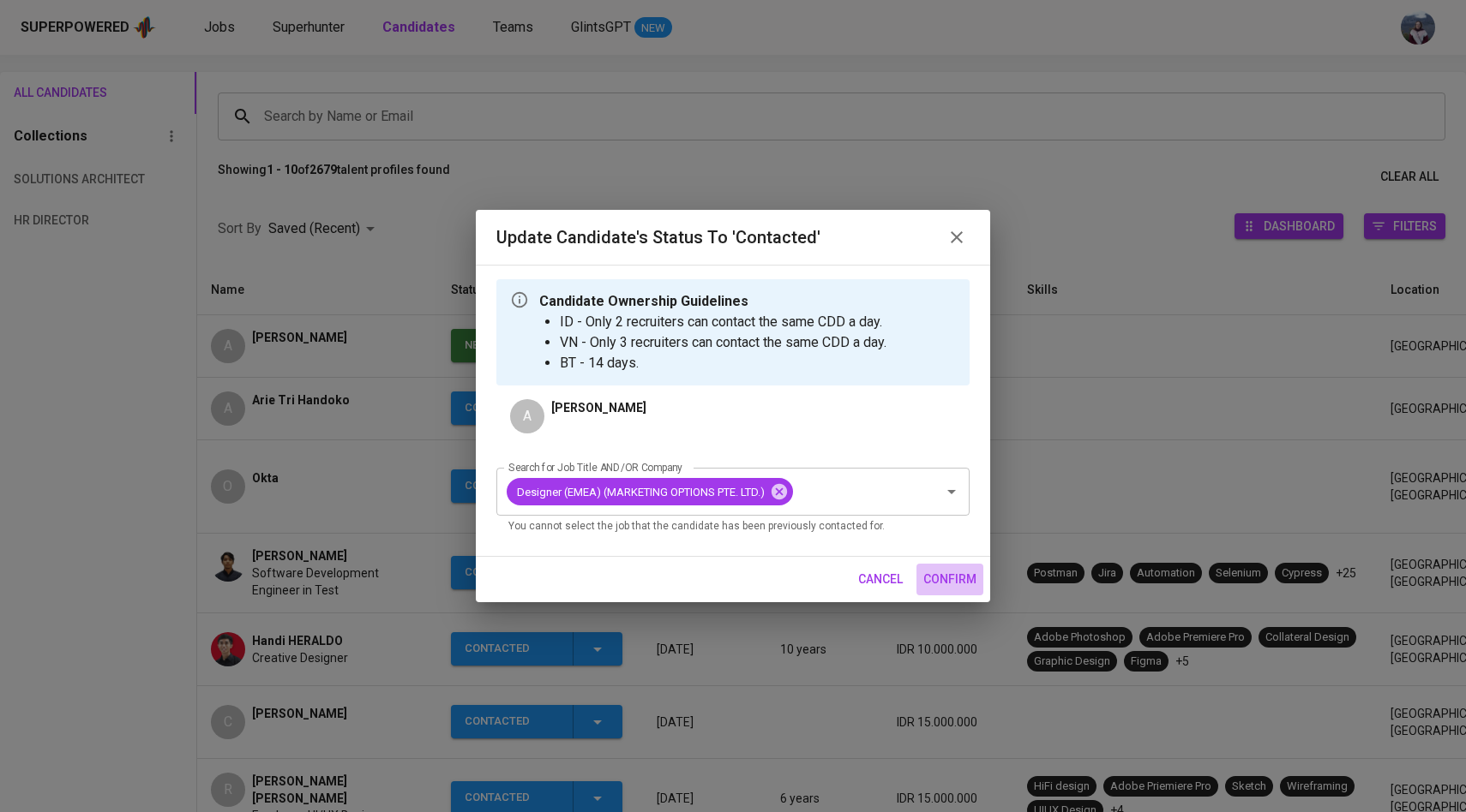
click at [943, 580] on span "confirm" at bounding box center [950, 580] width 53 height 22
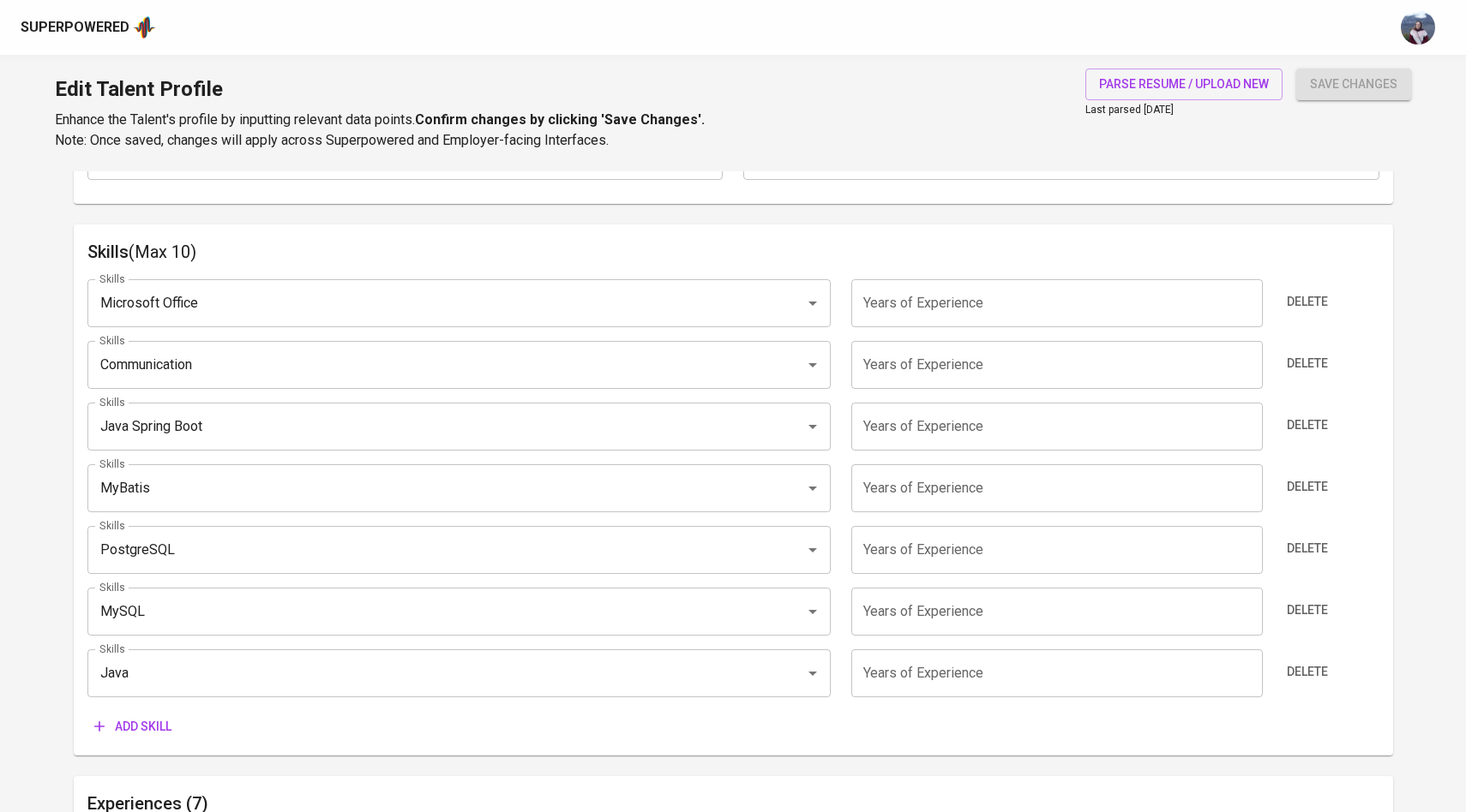
scroll to position [828, 0]
click at [1305, 284] on button "Delete" at bounding box center [1308, 299] width 55 height 32
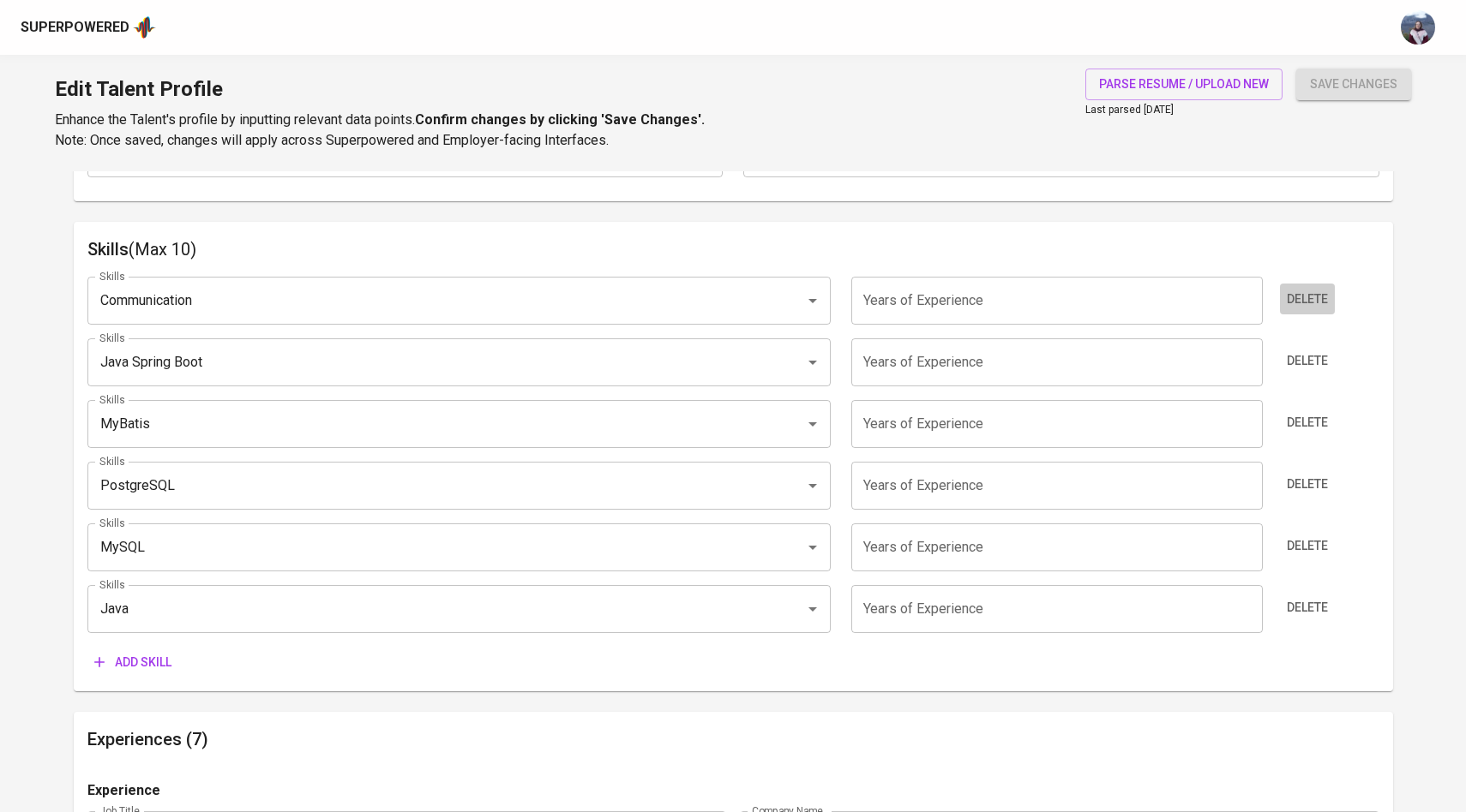
click at [1305, 284] on button "Delete" at bounding box center [1308, 299] width 55 height 32
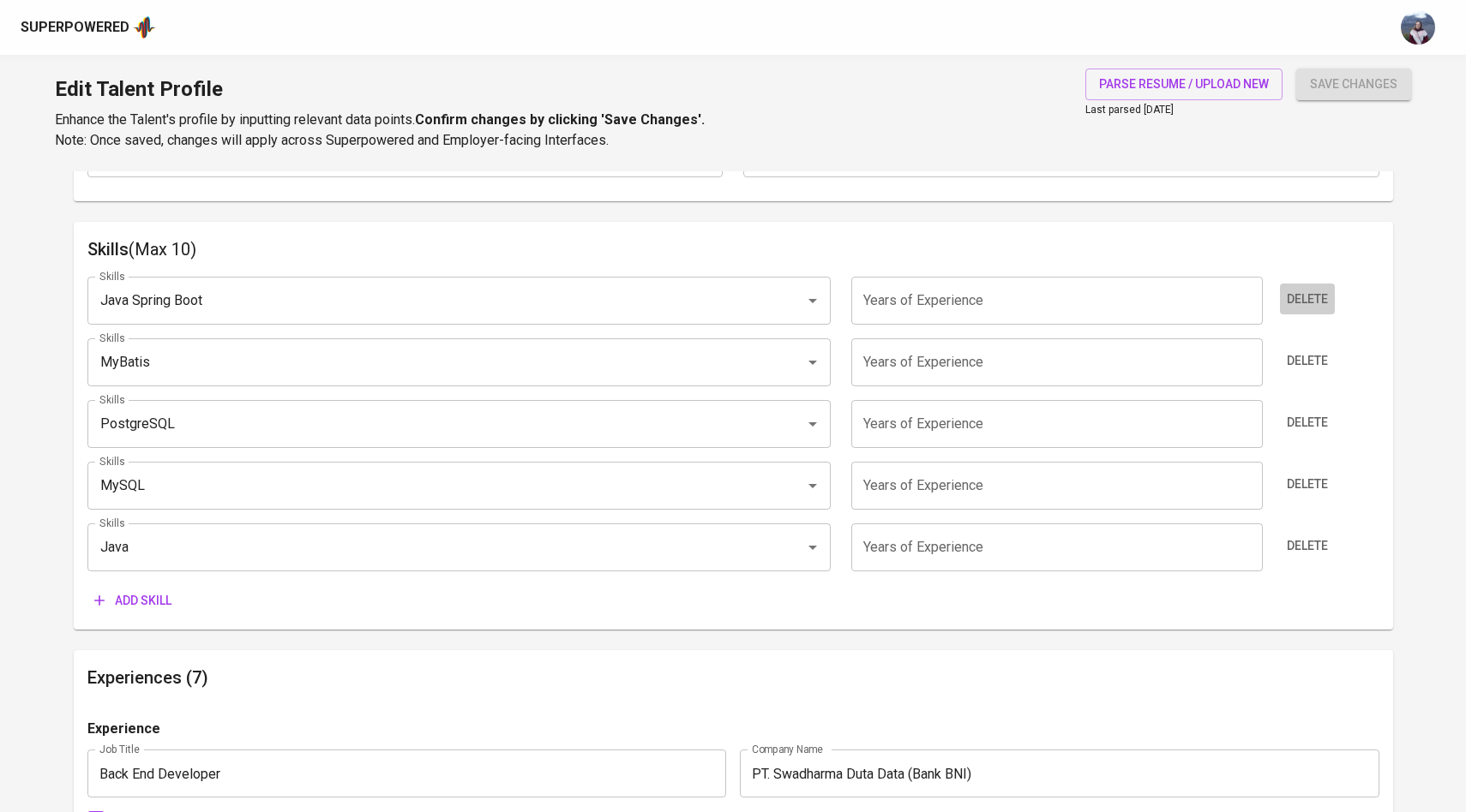
click at [1305, 284] on button "Delete" at bounding box center [1308, 299] width 55 height 32
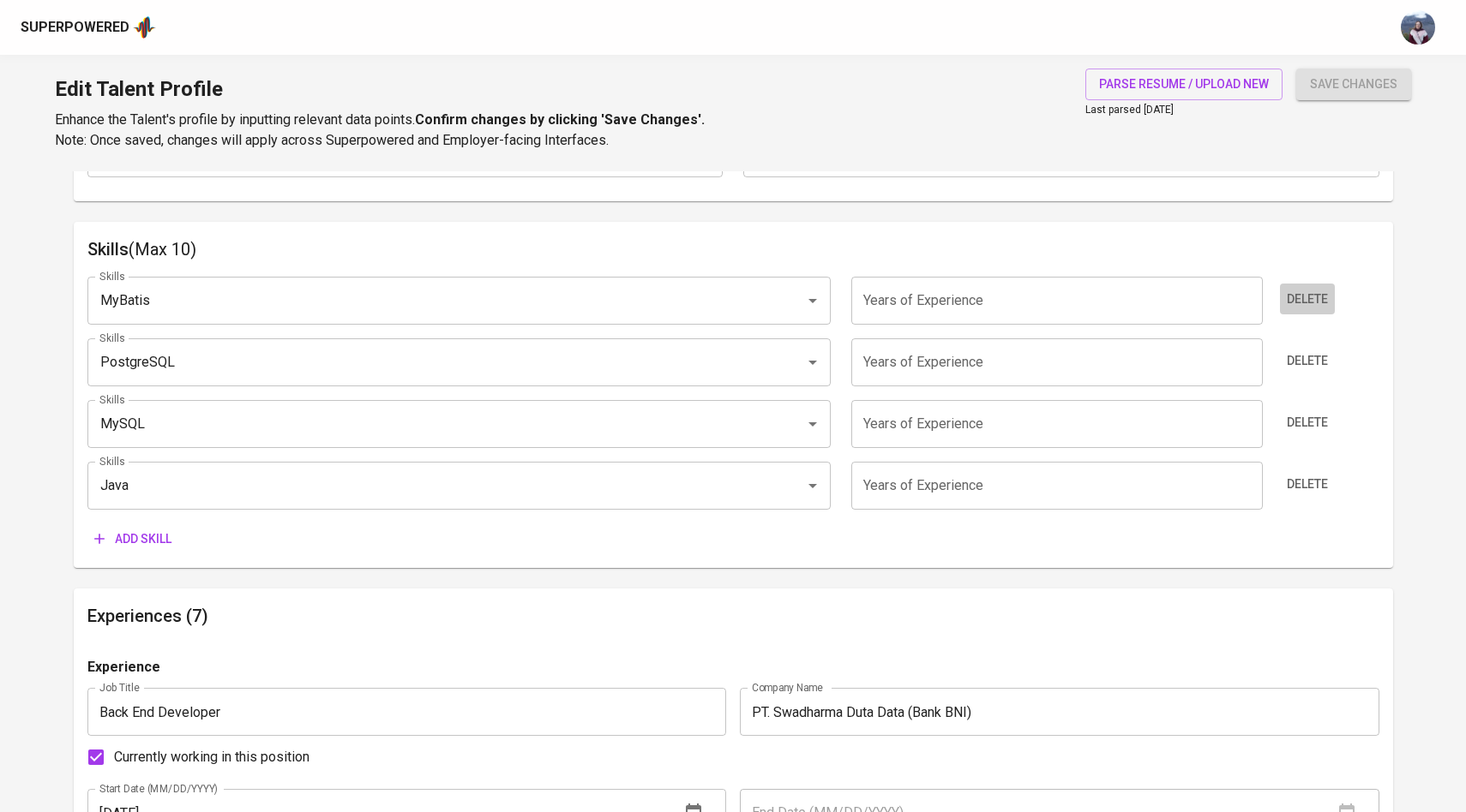
click at [1305, 284] on button "Delete" at bounding box center [1308, 299] width 55 height 32
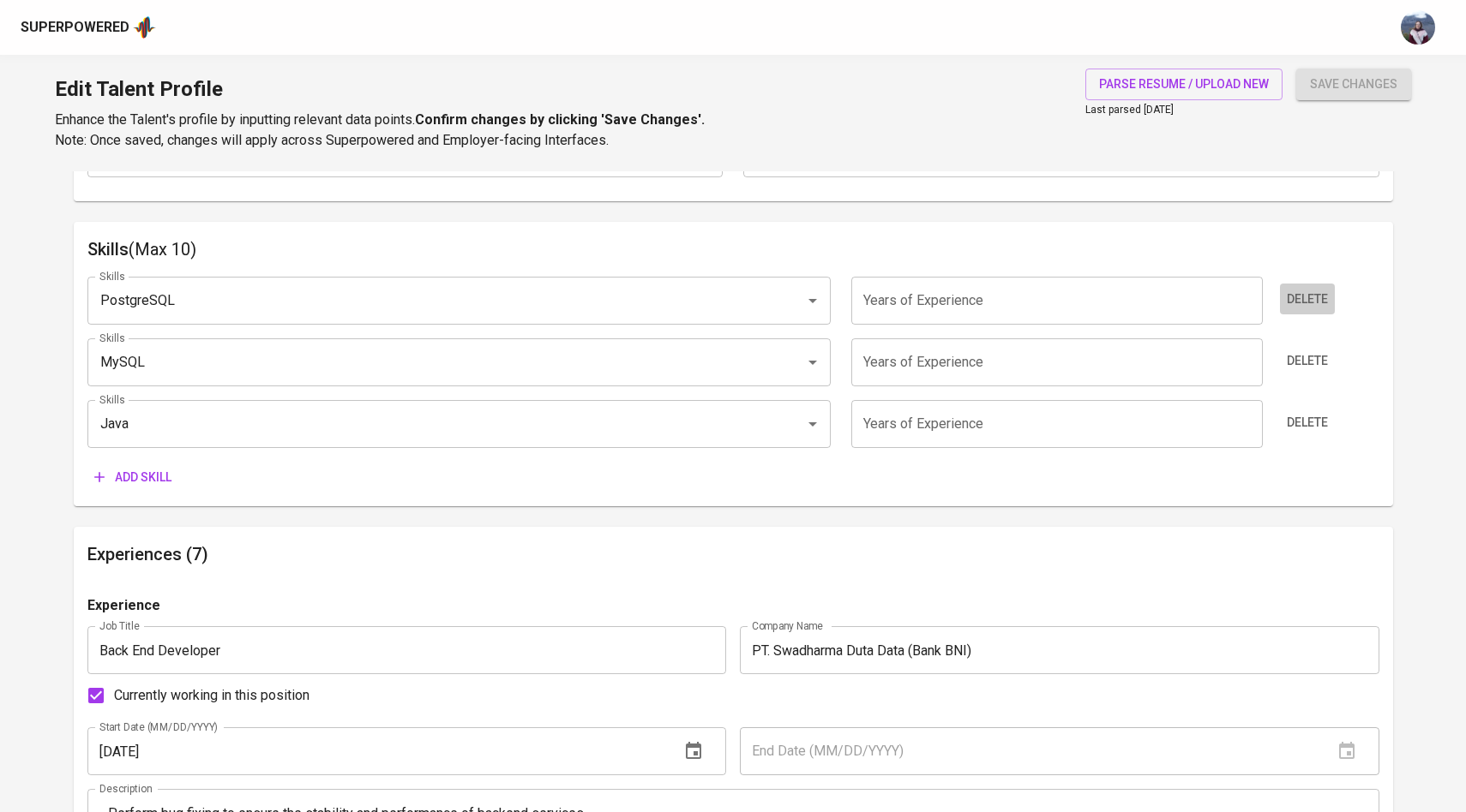
click at [1305, 284] on button "Delete" at bounding box center [1308, 299] width 55 height 32
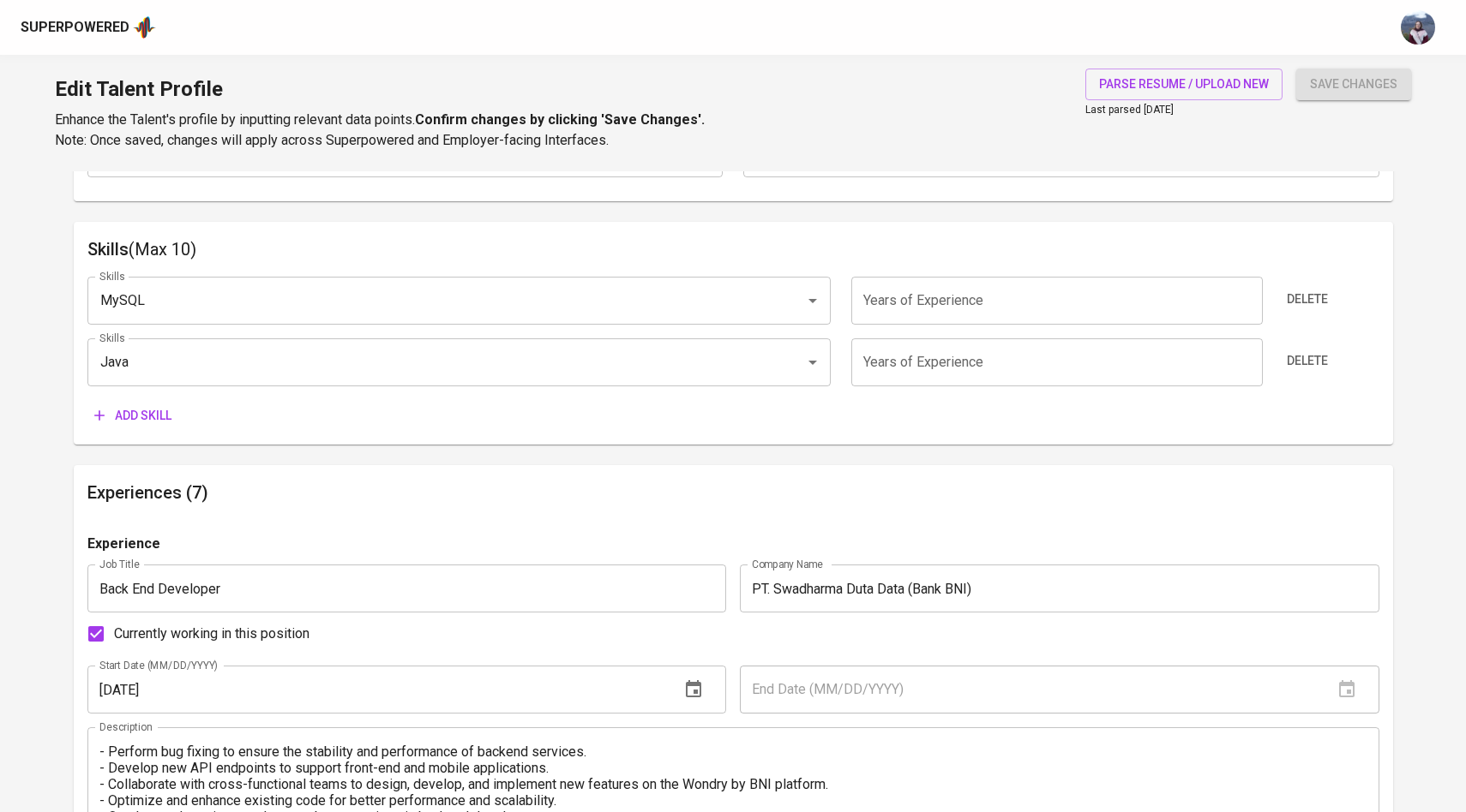
click at [1305, 284] on button "Delete" at bounding box center [1308, 299] width 55 height 32
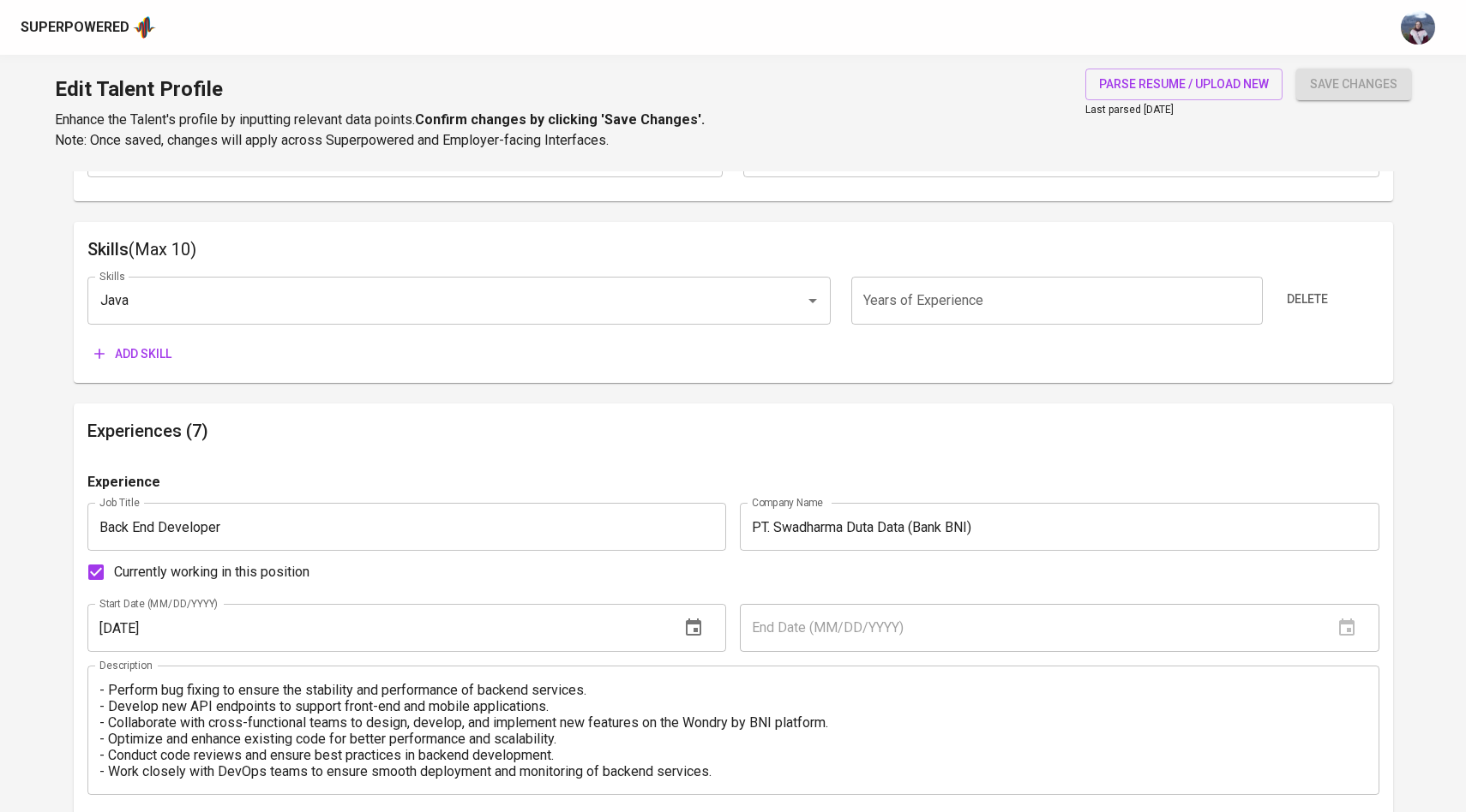
click at [1305, 284] on button "Delete" at bounding box center [1308, 299] width 55 height 32
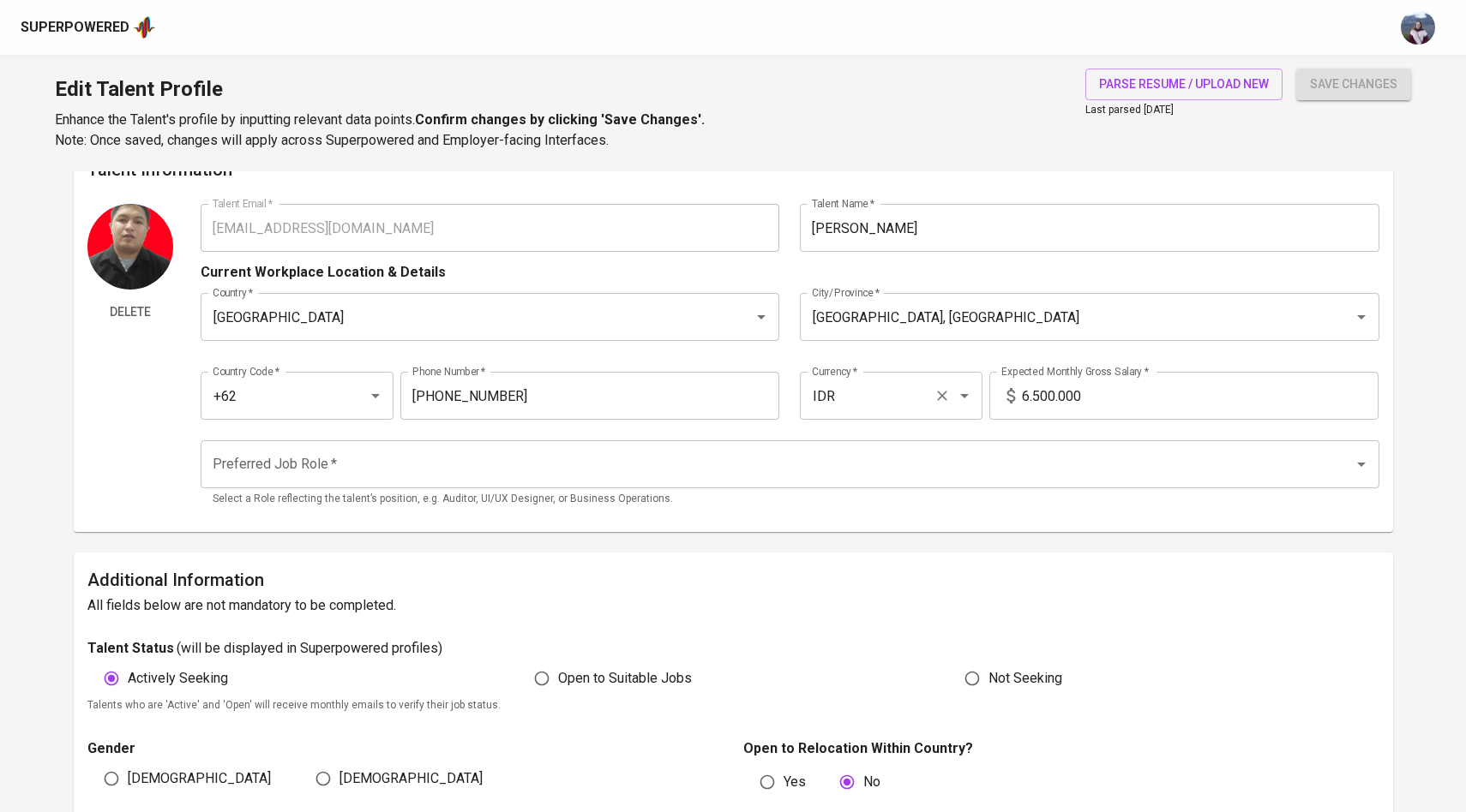
scroll to position [0, 0]
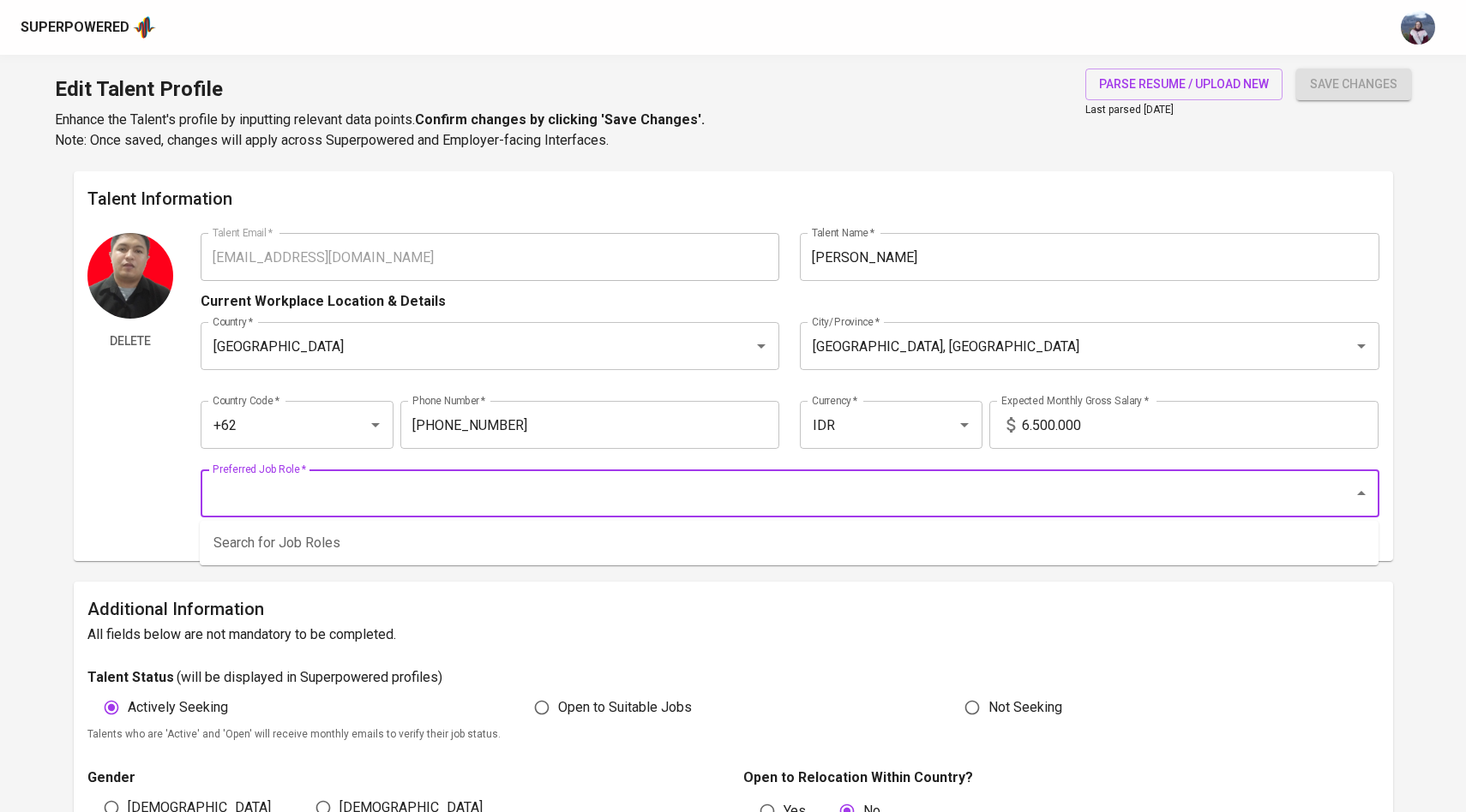
click at [934, 480] on input "Preferred Job Role   *" at bounding box center [766, 493] width 1115 height 33
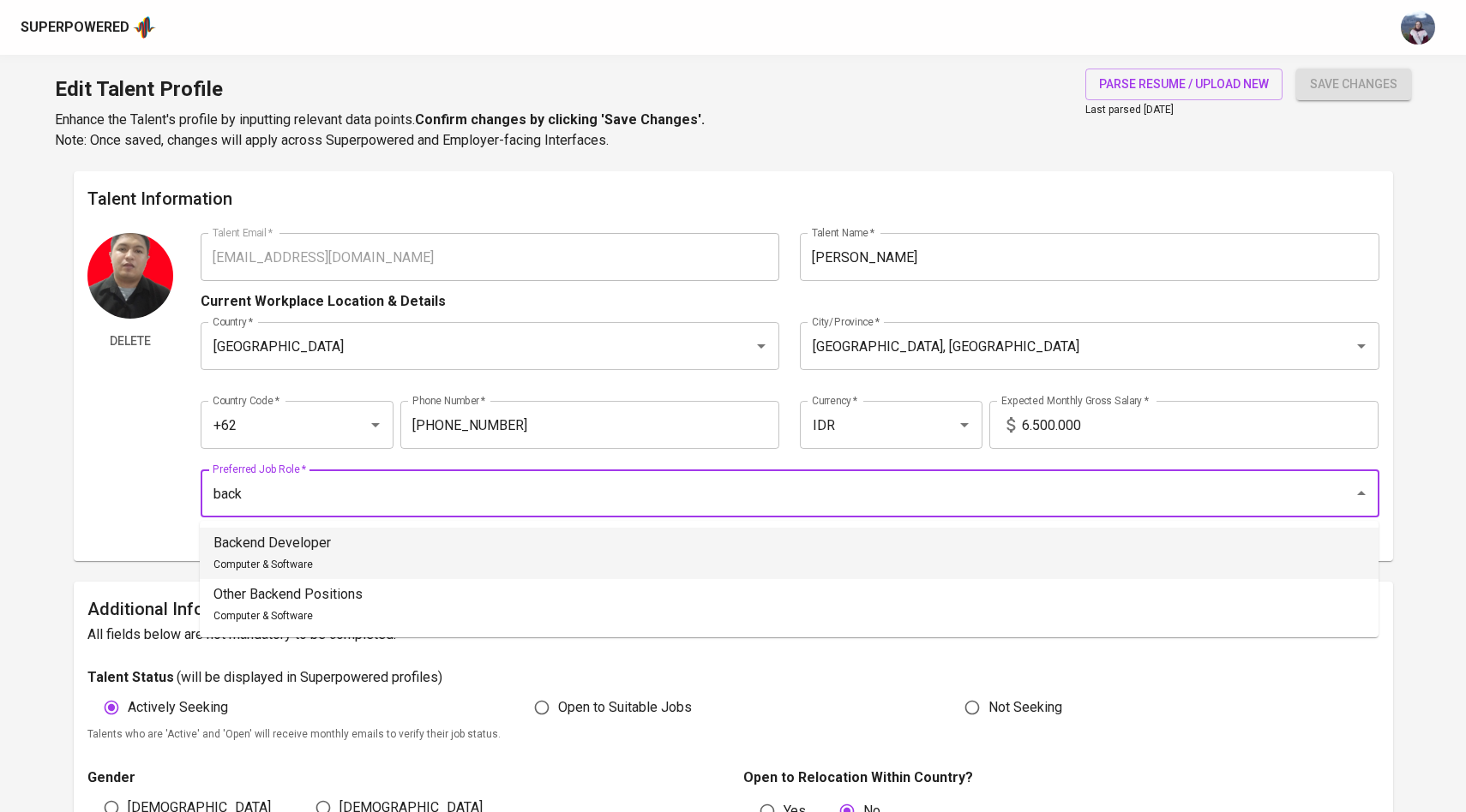
click at [910, 535] on li "Backend Developer Computer & Software" at bounding box center [789, 554] width 1178 height 52
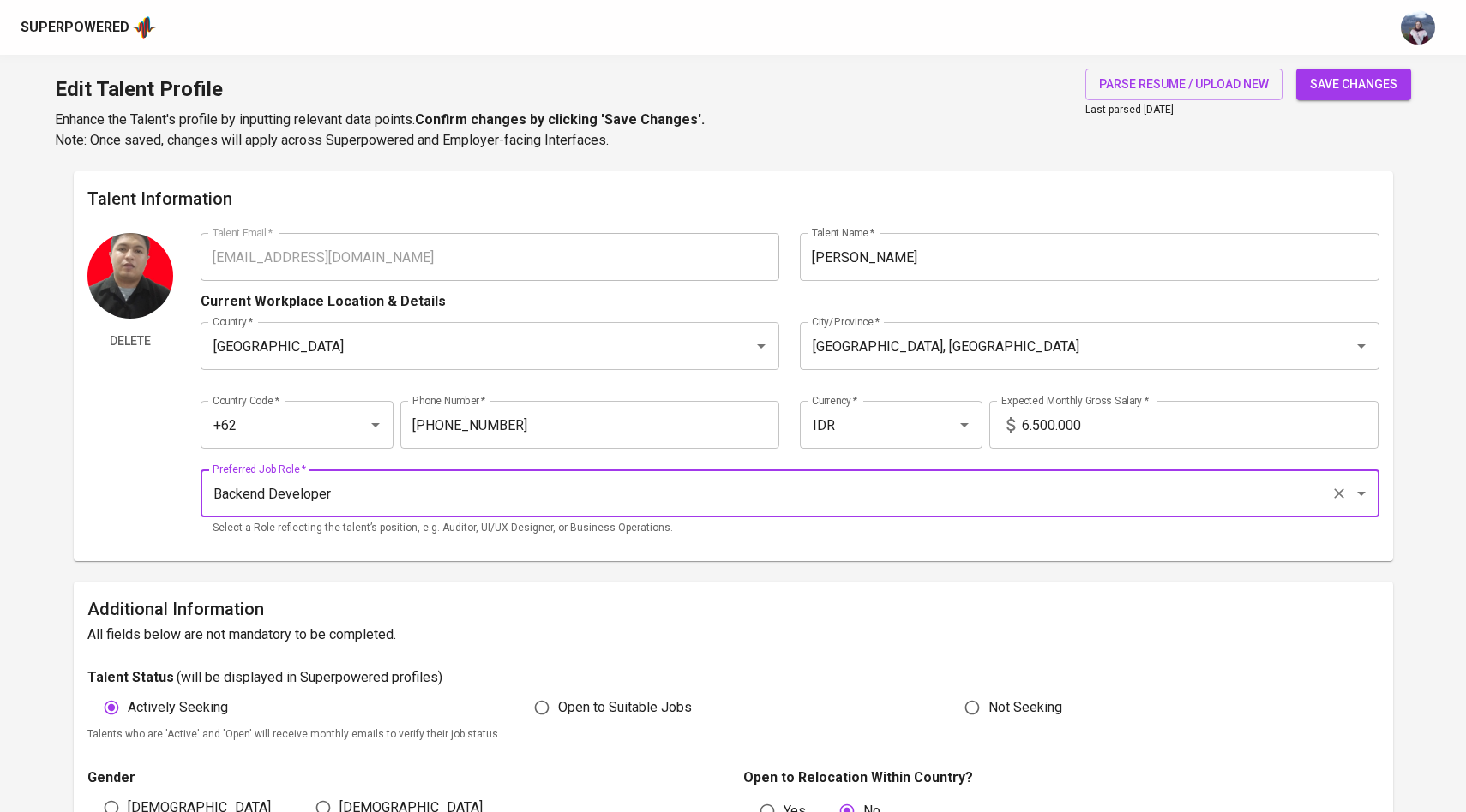
type input "Backend Developer"
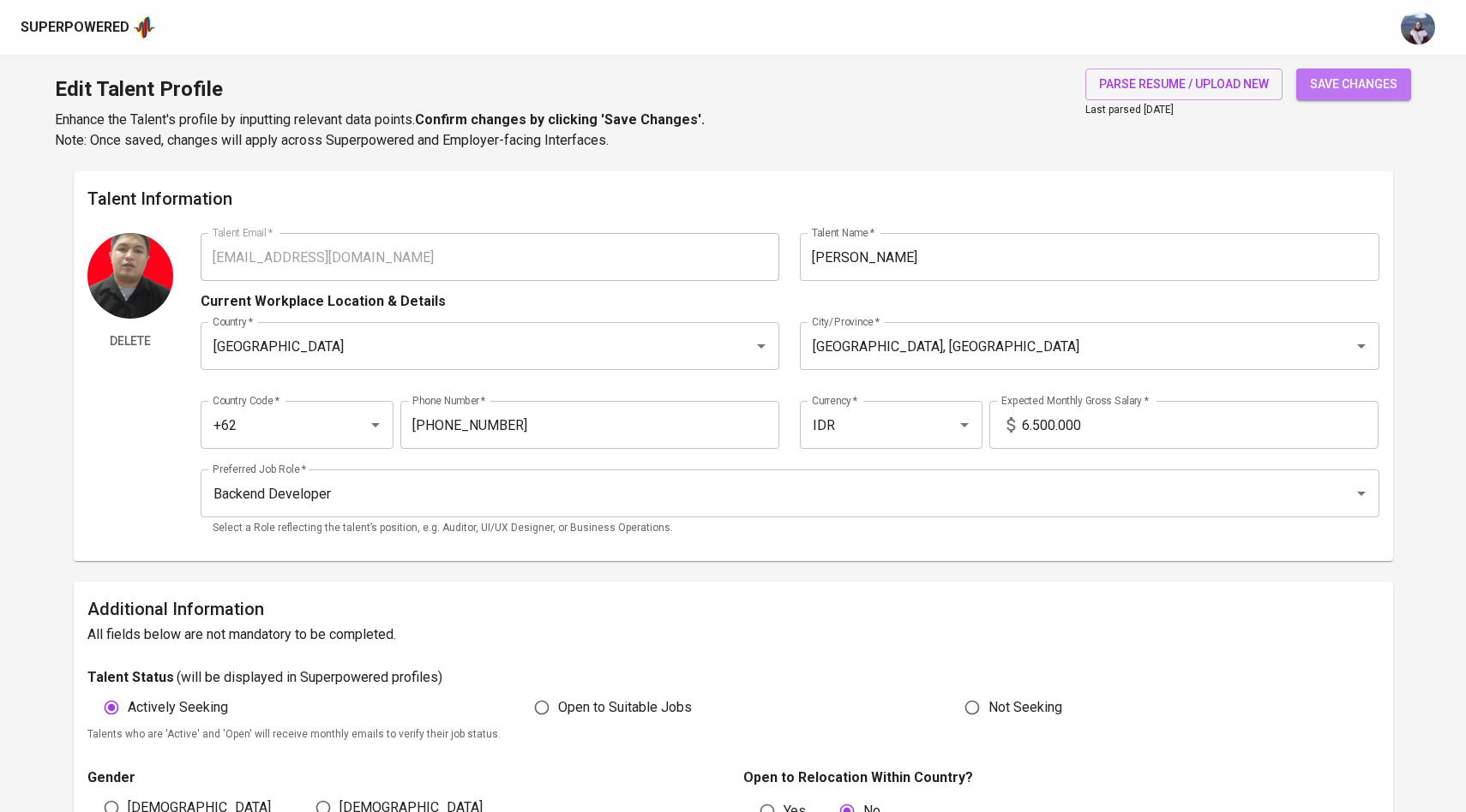
click at [1387, 90] on span "save changes" at bounding box center [1354, 84] width 88 height 22
